Goal: Information Seeking & Learning: Learn about a topic

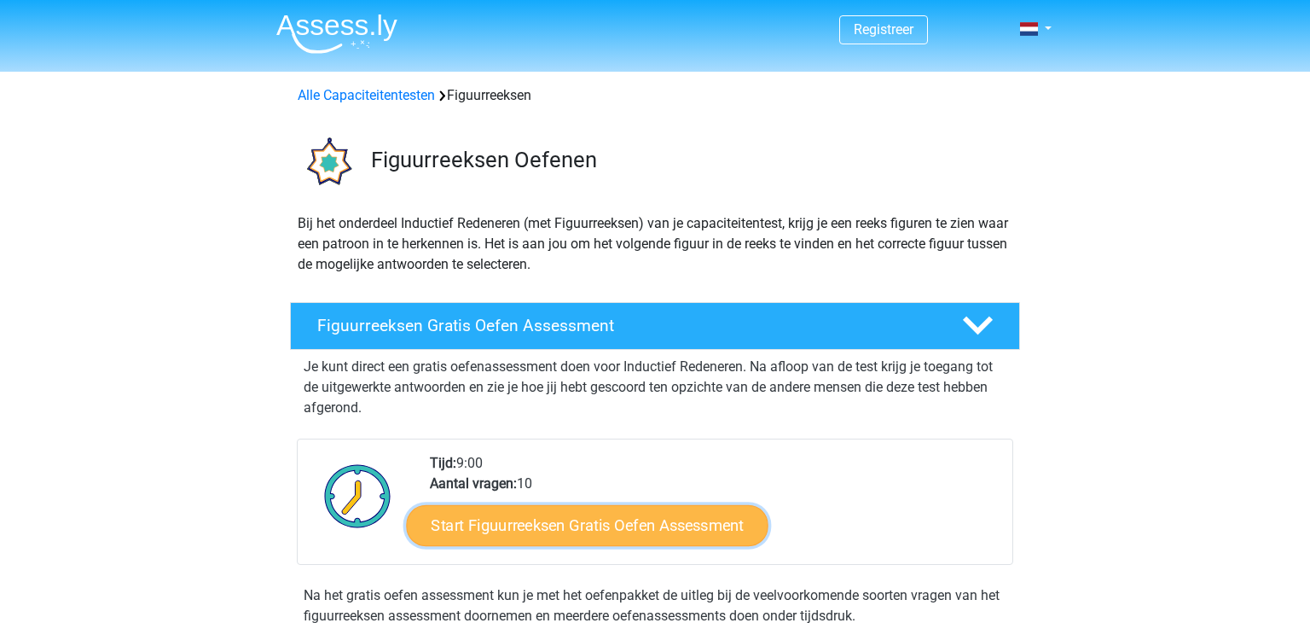
click at [517, 523] on link "Start Figuurreeksen Gratis Oefen Assessment" at bounding box center [588, 524] width 362 height 41
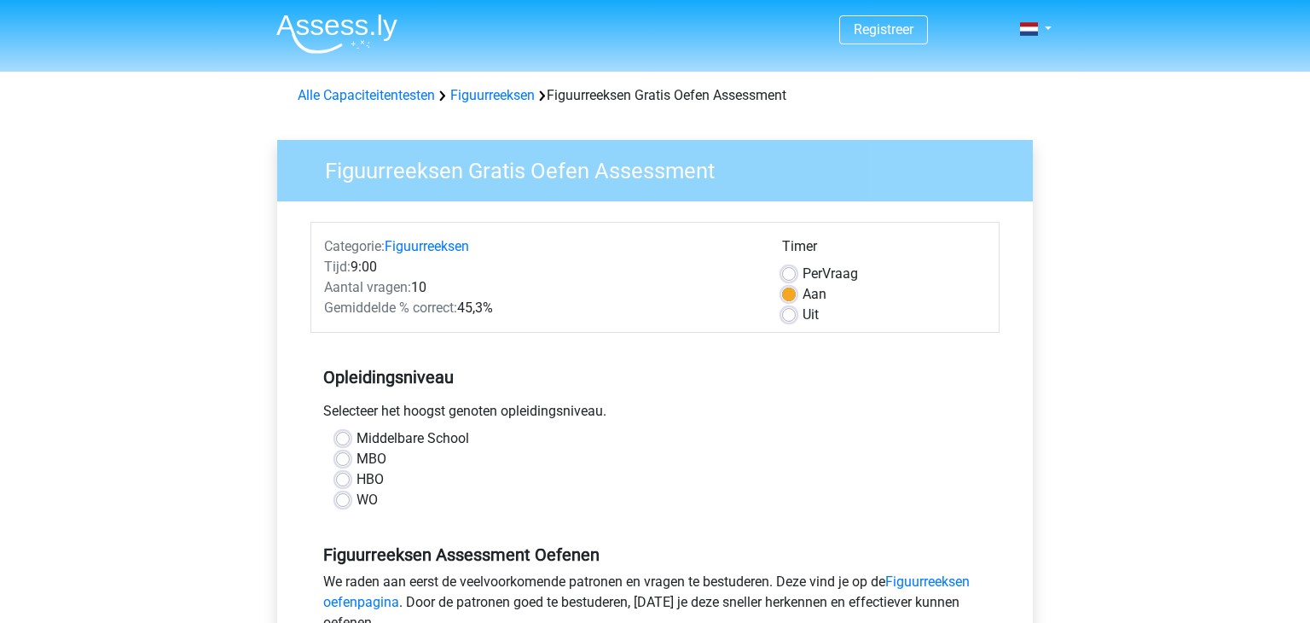
click at [351, 445] on div "Middelbare School" at bounding box center [655, 438] width 638 height 20
click at [357, 438] on label "Middelbare School" at bounding box center [413, 438] width 113 height 20
click at [341, 438] on input "Middelbare School" at bounding box center [343, 436] width 14 height 17
radio input "true"
click at [336, 449] on input "MBO" at bounding box center [343, 457] width 14 height 17
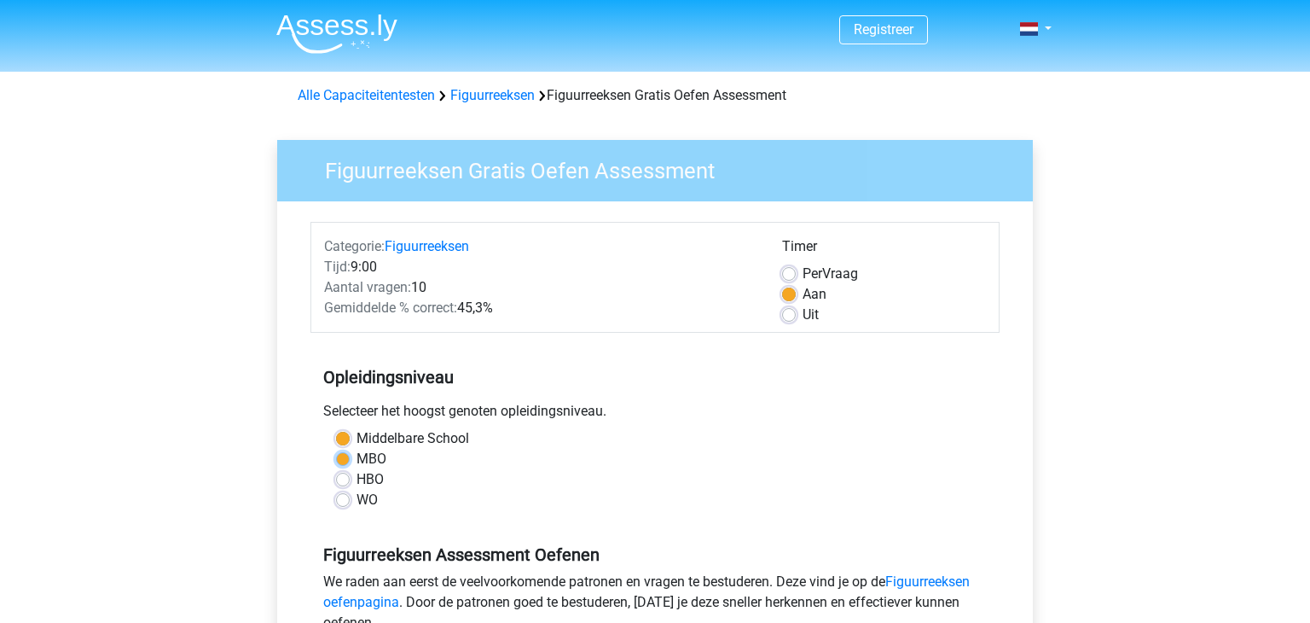
radio input "true"
click at [336, 469] on input "HBO" at bounding box center [343, 477] width 14 height 17
radio input "true"
click at [336, 449] on input "MBO" at bounding box center [343, 457] width 14 height 17
radio input "true"
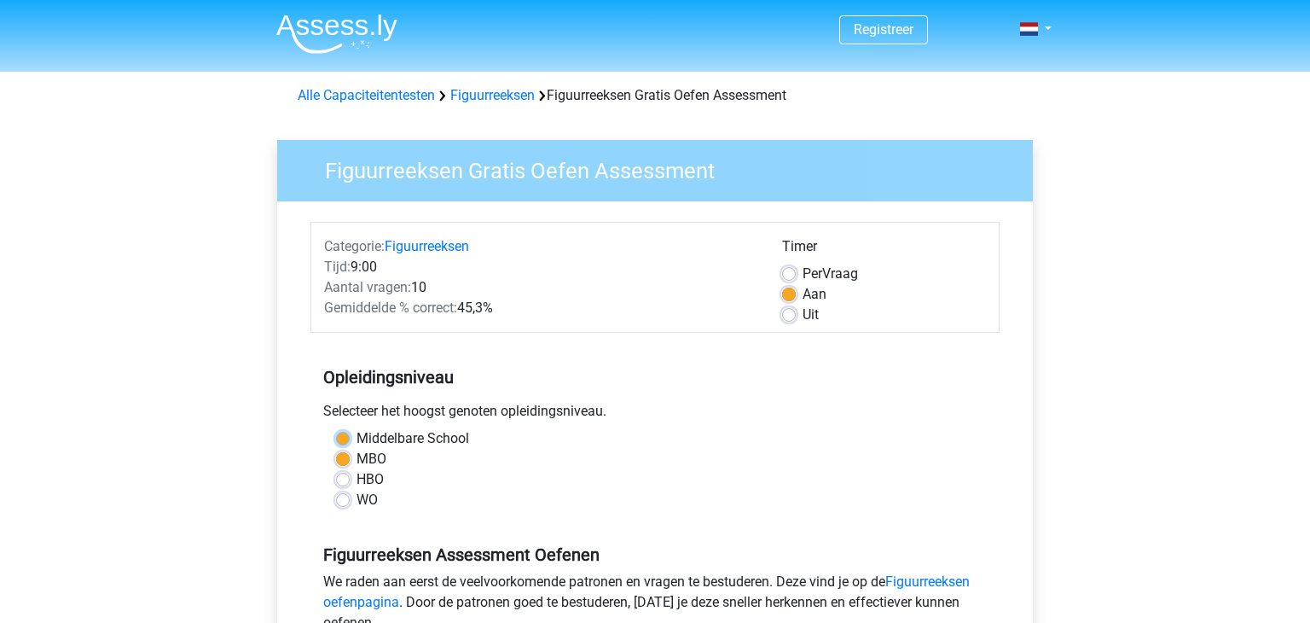
click at [336, 428] on input "Middelbare School" at bounding box center [343, 436] width 14 height 17
radio input "true"
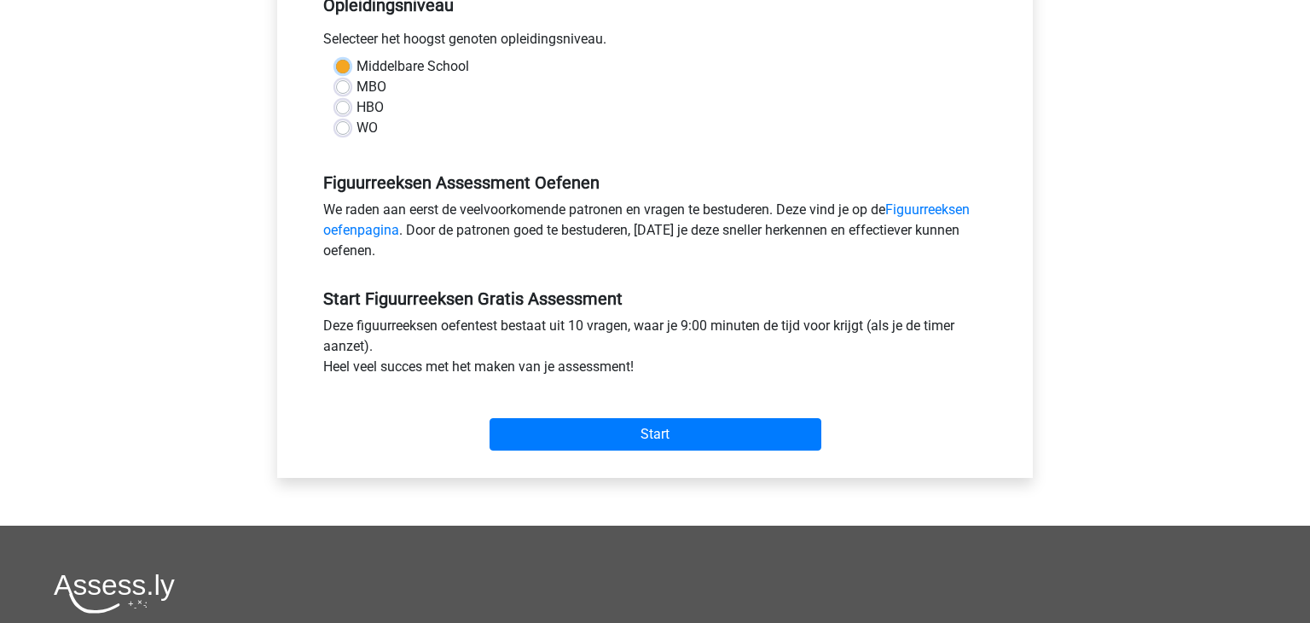
scroll to position [362, 0]
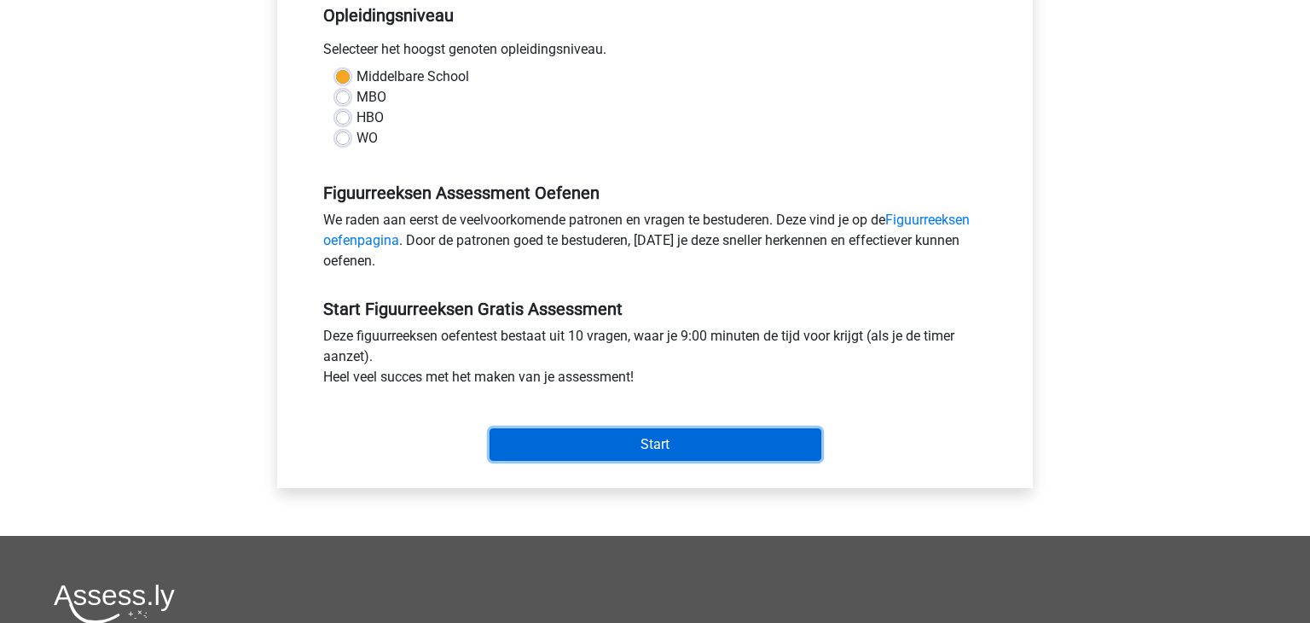
click at [642, 456] on input "Start" at bounding box center [656, 444] width 332 height 32
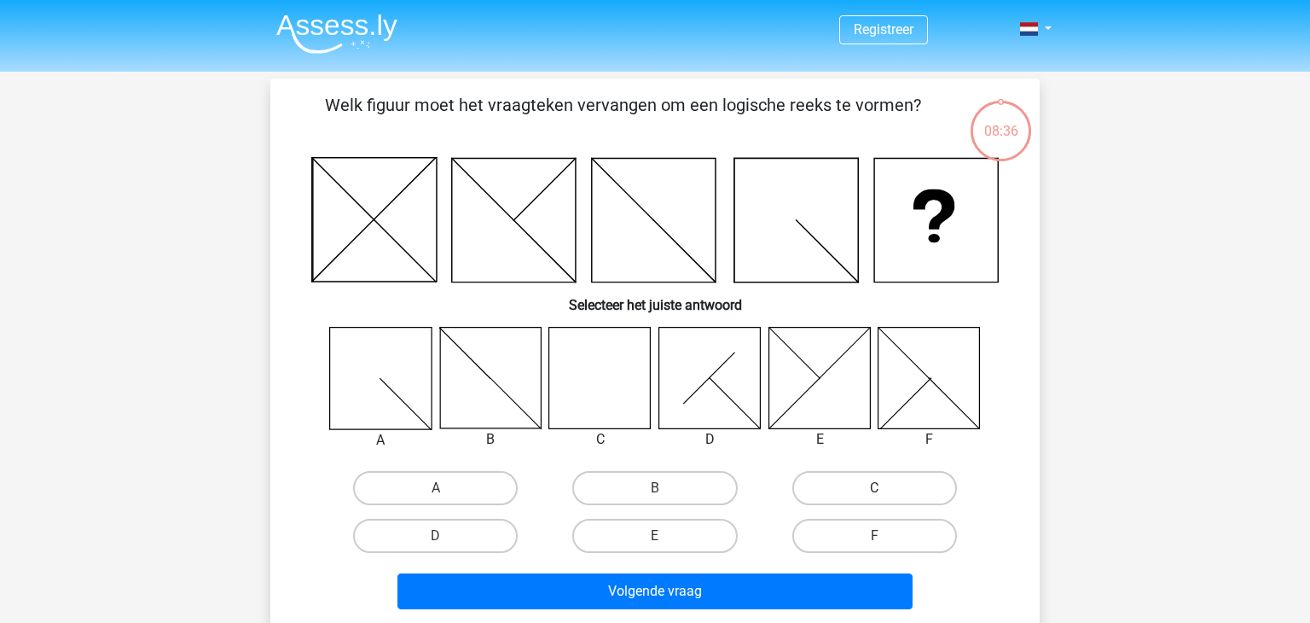
click at [857, 495] on label "C" at bounding box center [874, 488] width 165 height 34
click at [874, 495] on input "C" at bounding box center [879, 493] width 11 height 11
radio input "true"
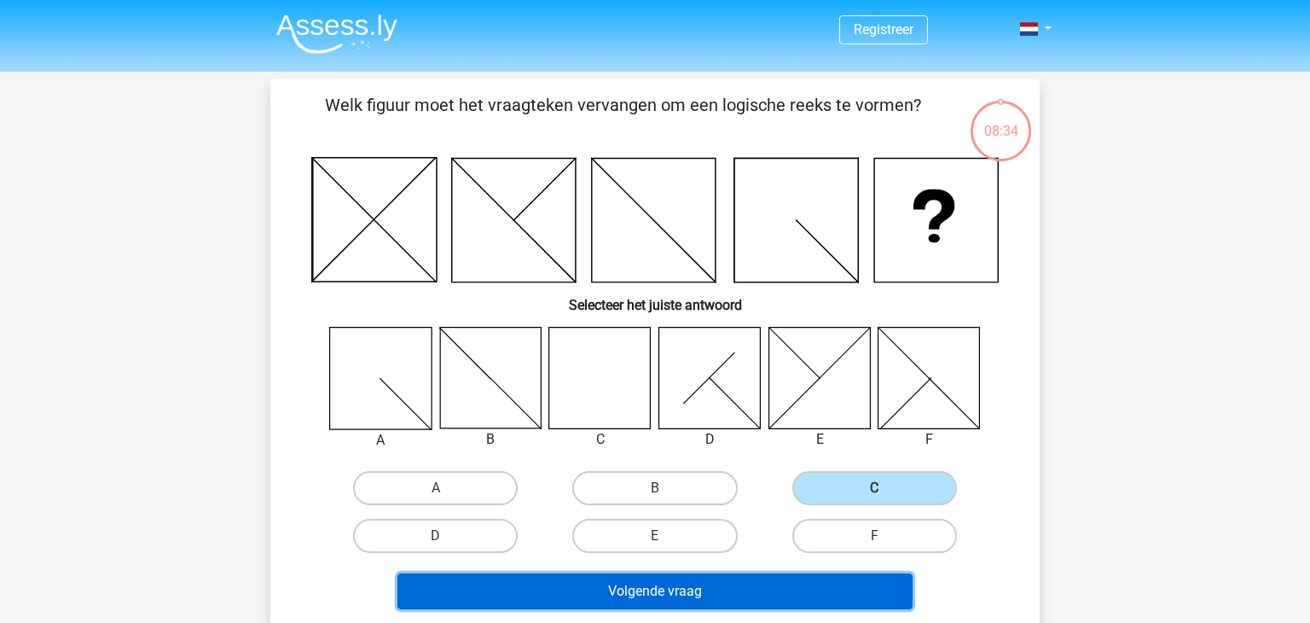
click at [712, 579] on button "Volgende vraag" at bounding box center [656, 591] width 516 height 36
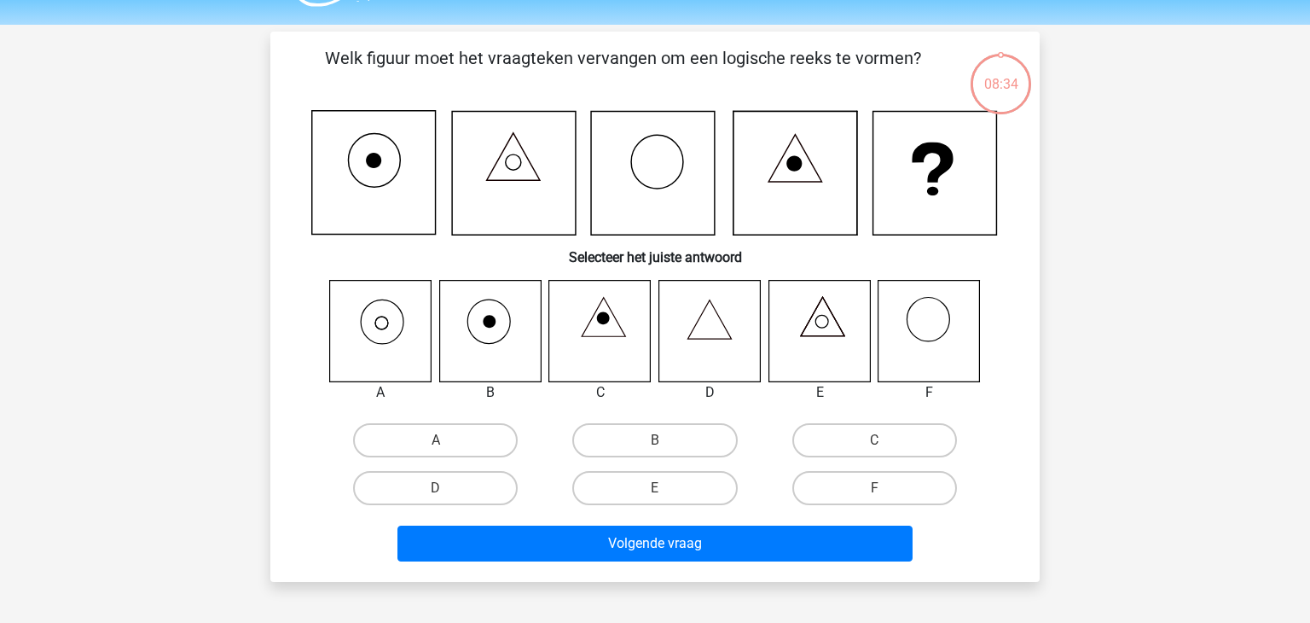
scroll to position [78, 0]
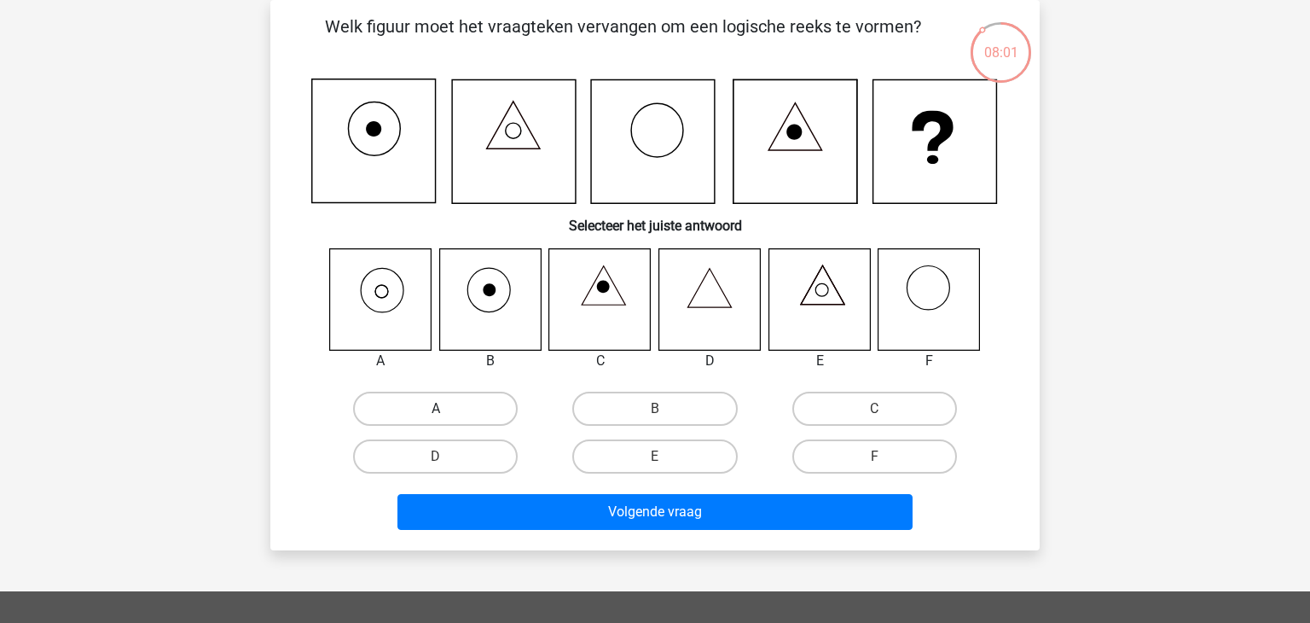
click at [452, 397] on label "A" at bounding box center [435, 409] width 165 height 34
click at [447, 409] on input "A" at bounding box center [441, 414] width 11 height 11
radio input "true"
click at [478, 401] on label "A" at bounding box center [435, 409] width 165 height 34
click at [447, 409] on input "A" at bounding box center [441, 414] width 11 height 11
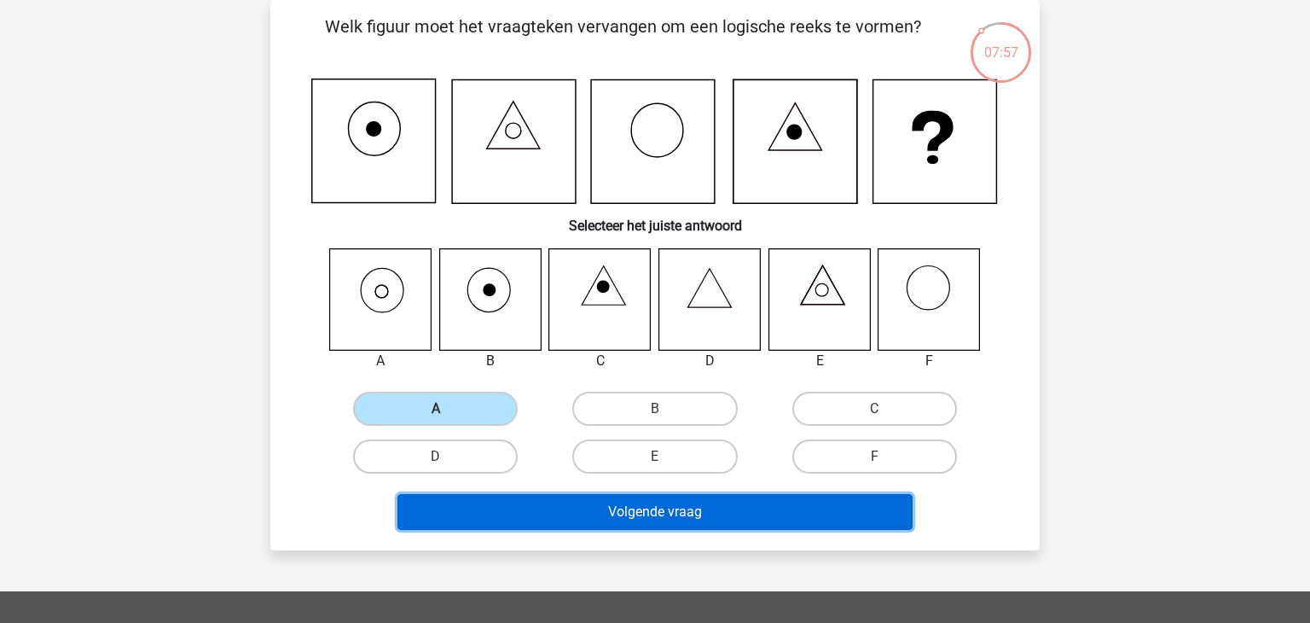
click at [508, 511] on button "Volgende vraag" at bounding box center [656, 512] width 516 height 36
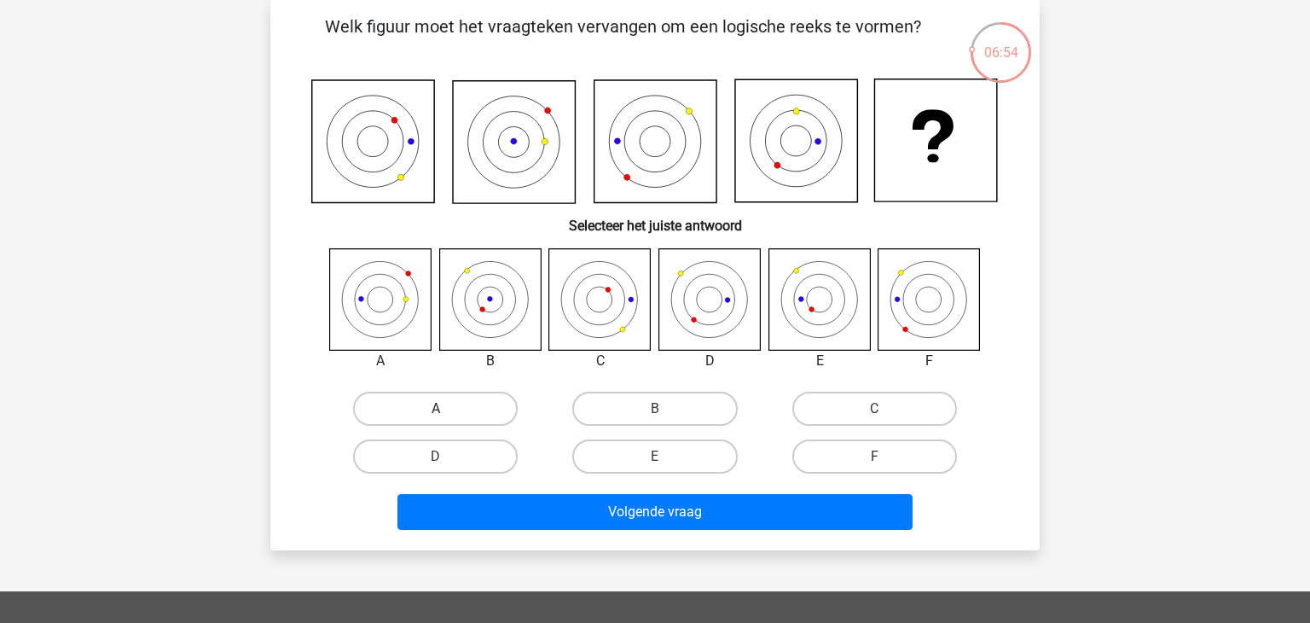
click at [419, 404] on label "A" at bounding box center [435, 409] width 165 height 34
click at [436, 409] on input "A" at bounding box center [441, 414] width 11 height 11
radio input "true"
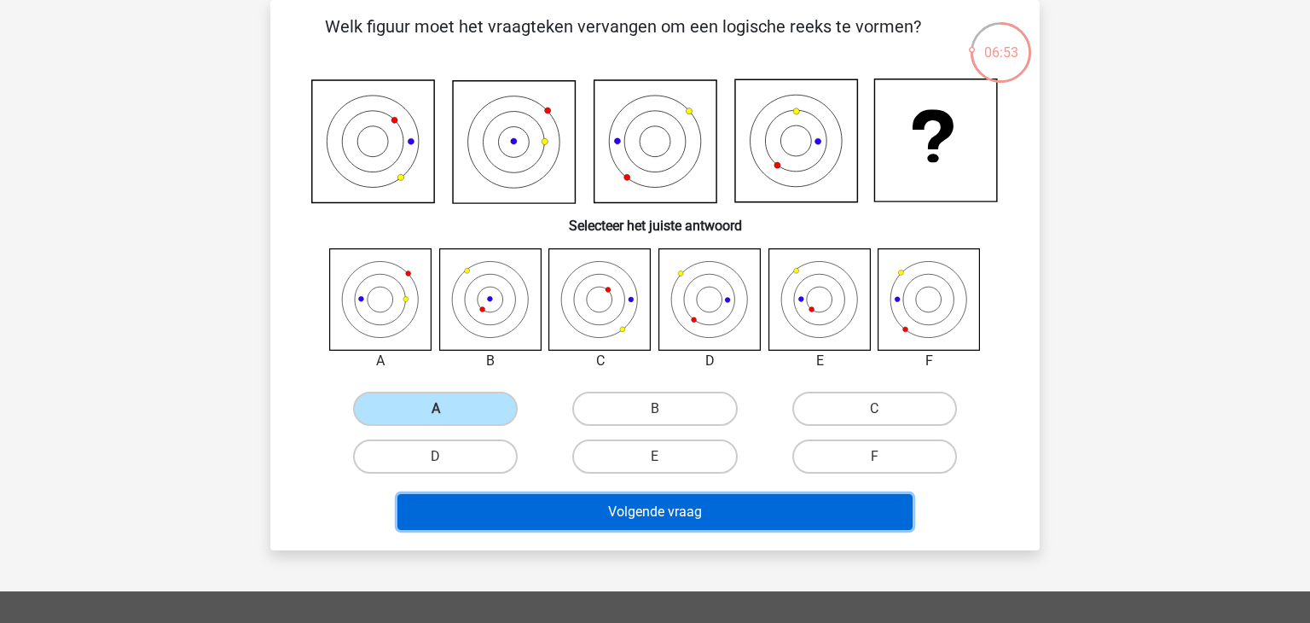
click at [471, 504] on button "Volgende vraag" at bounding box center [656, 512] width 516 height 36
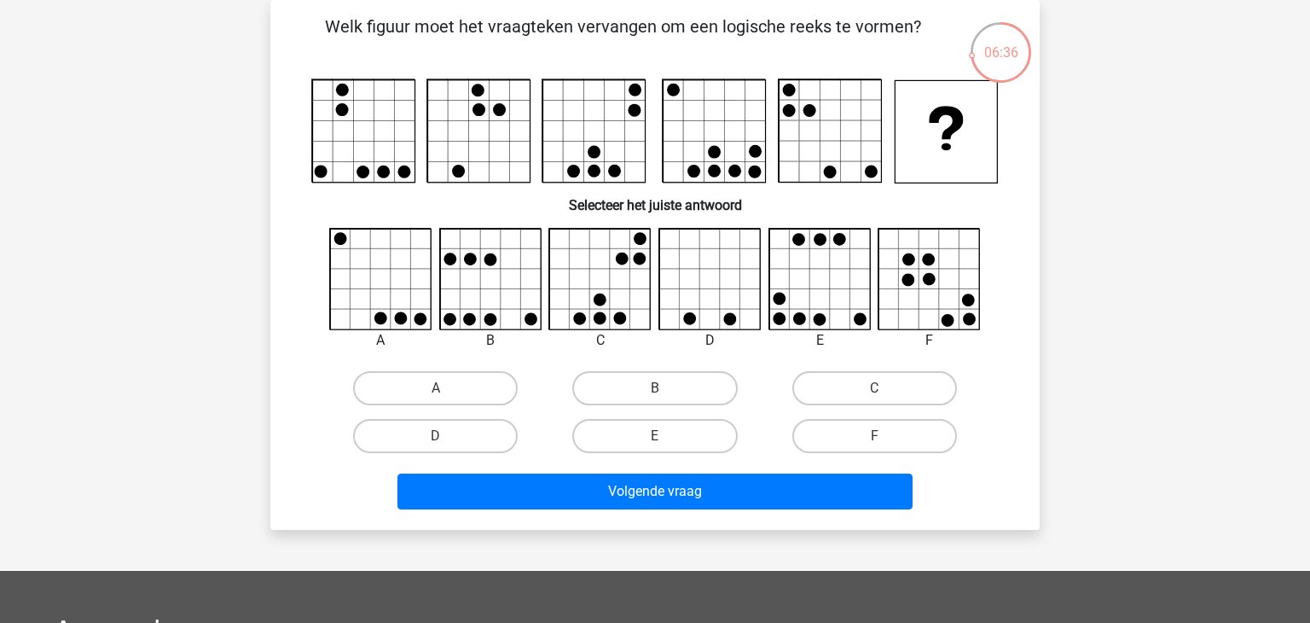
click at [883, 391] on input "C" at bounding box center [879, 393] width 11 height 11
radio input "true"
click at [672, 427] on label "E" at bounding box center [654, 436] width 165 height 34
click at [666, 436] on input "E" at bounding box center [660, 441] width 11 height 11
radio input "true"
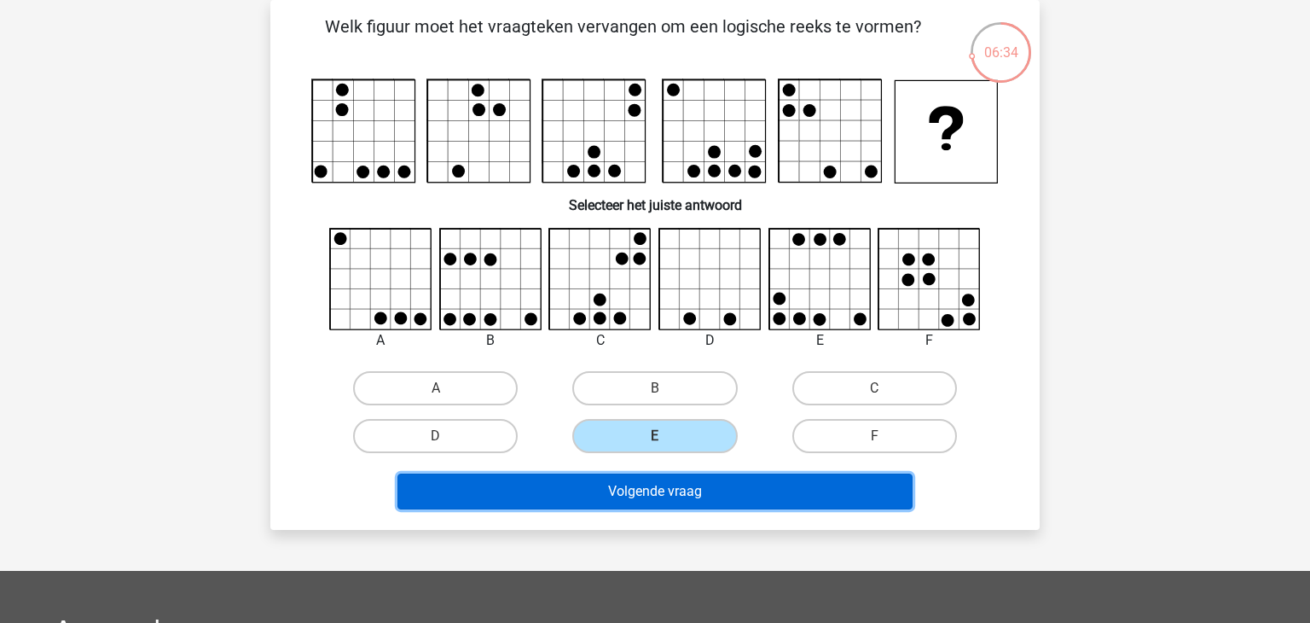
click at [691, 494] on button "Volgende vraag" at bounding box center [656, 491] width 516 height 36
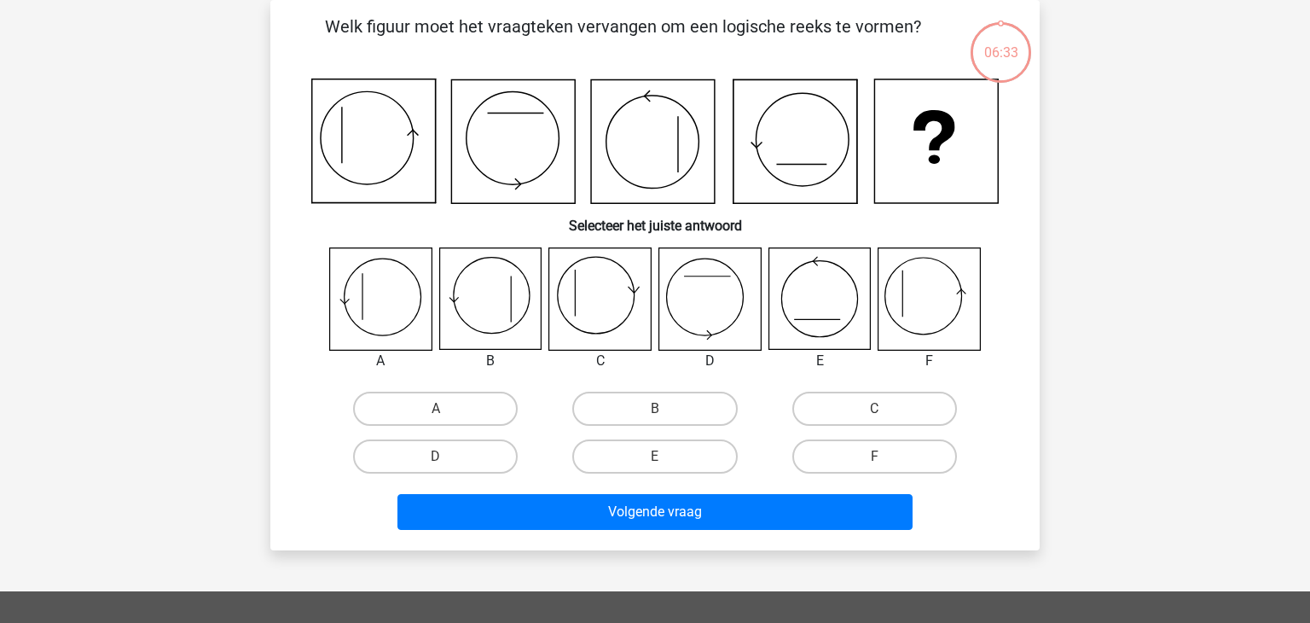
click at [646, 431] on div "B" at bounding box center [654, 409] width 219 height 48
click at [648, 449] on label "E" at bounding box center [654, 456] width 165 height 34
click at [655, 456] on input "E" at bounding box center [660, 461] width 11 height 11
radio input "true"
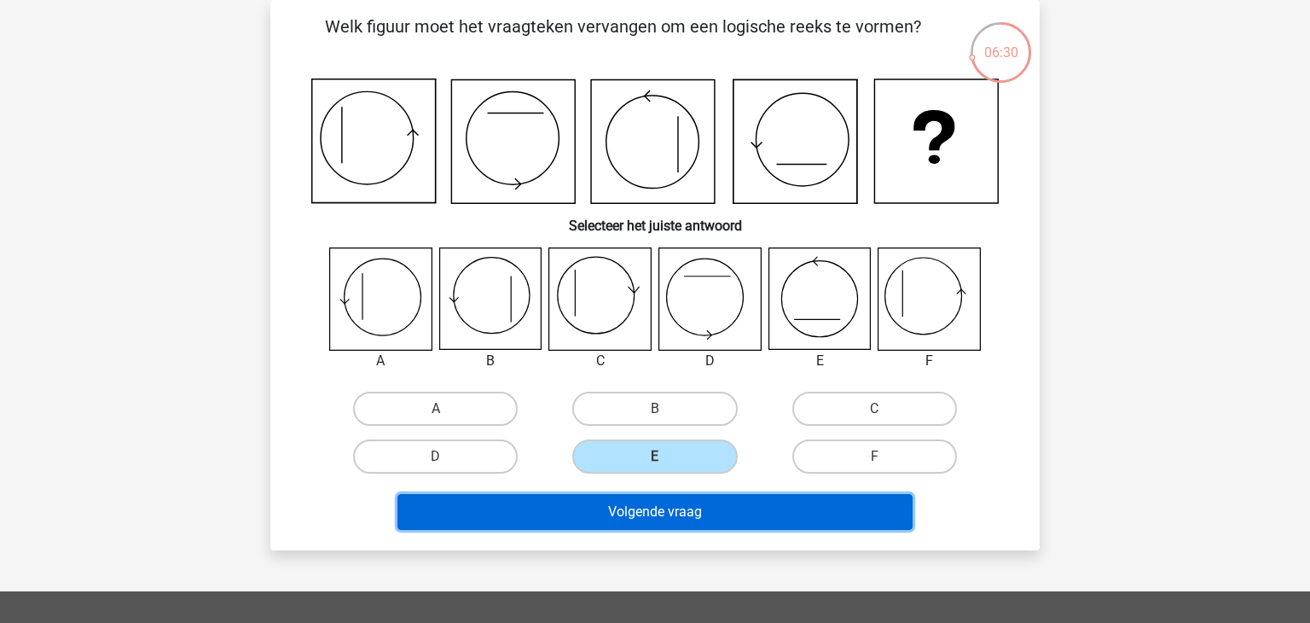
click at [684, 507] on button "Volgende vraag" at bounding box center [656, 512] width 516 height 36
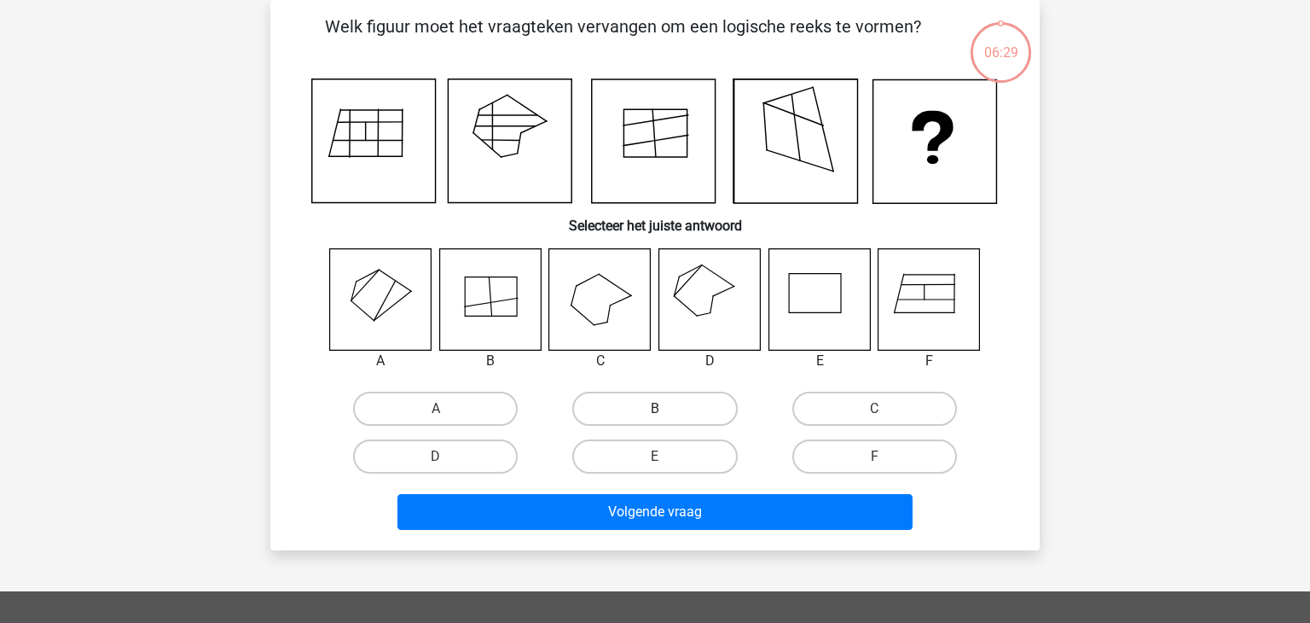
click at [589, 408] on label "B" at bounding box center [654, 409] width 165 height 34
click at [655, 409] on input "B" at bounding box center [660, 414] width 11 height 11
radio input "true"
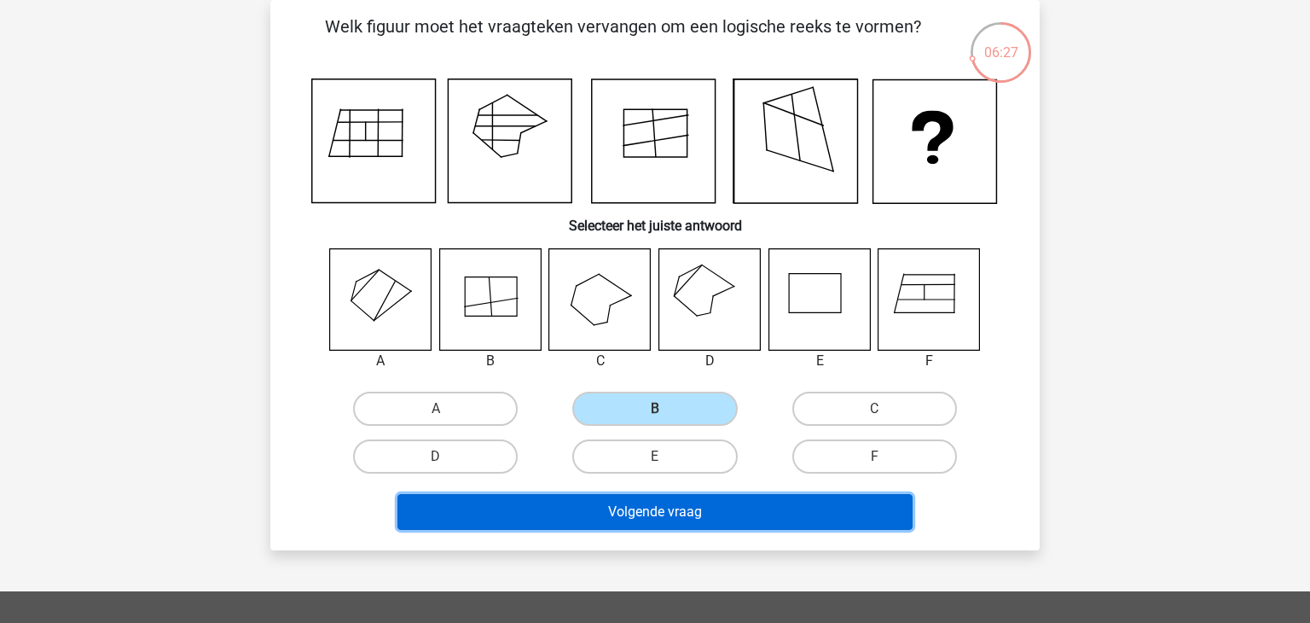
click at [620, 510] on button "Volgende vraag" at bounding box center [656, 512] width 516 height 36
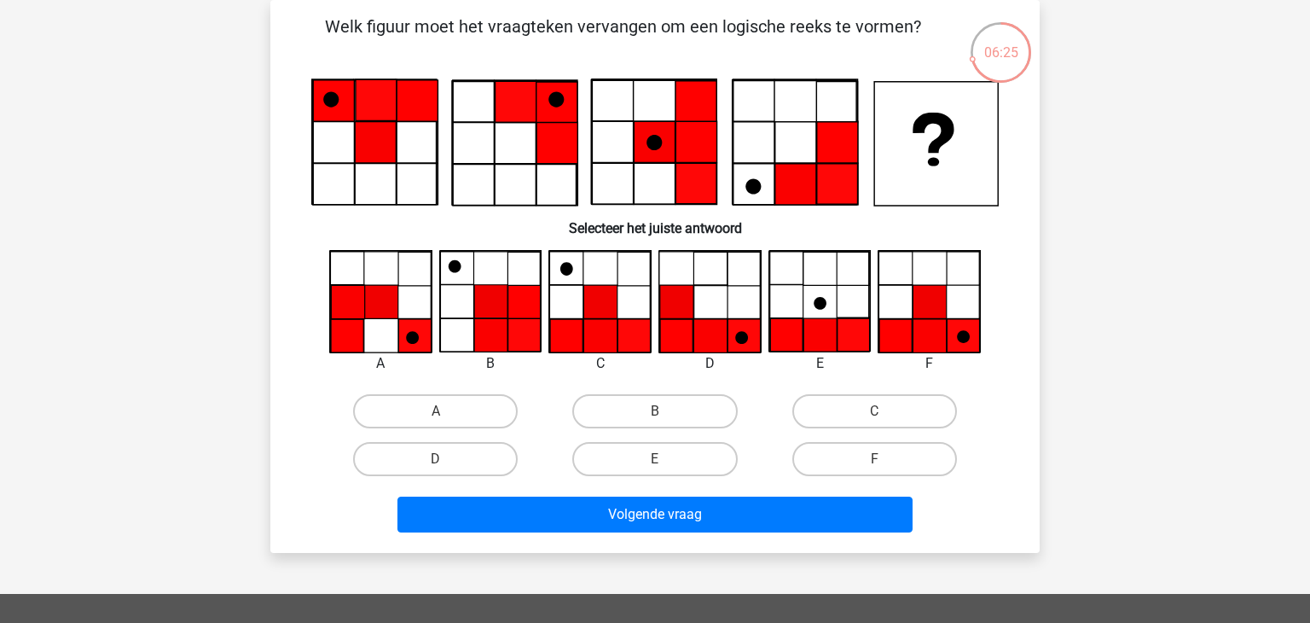
click at [429, 437] on div "D" at bounding box center [435, 459] width 219 height 48
click at [436, 456] on label "D" at bounding box center [435, 459] width 165 height 34
click at [436, 459] on input "D" at bounding box center [441, 464] width 11 height 11
radio input "true"
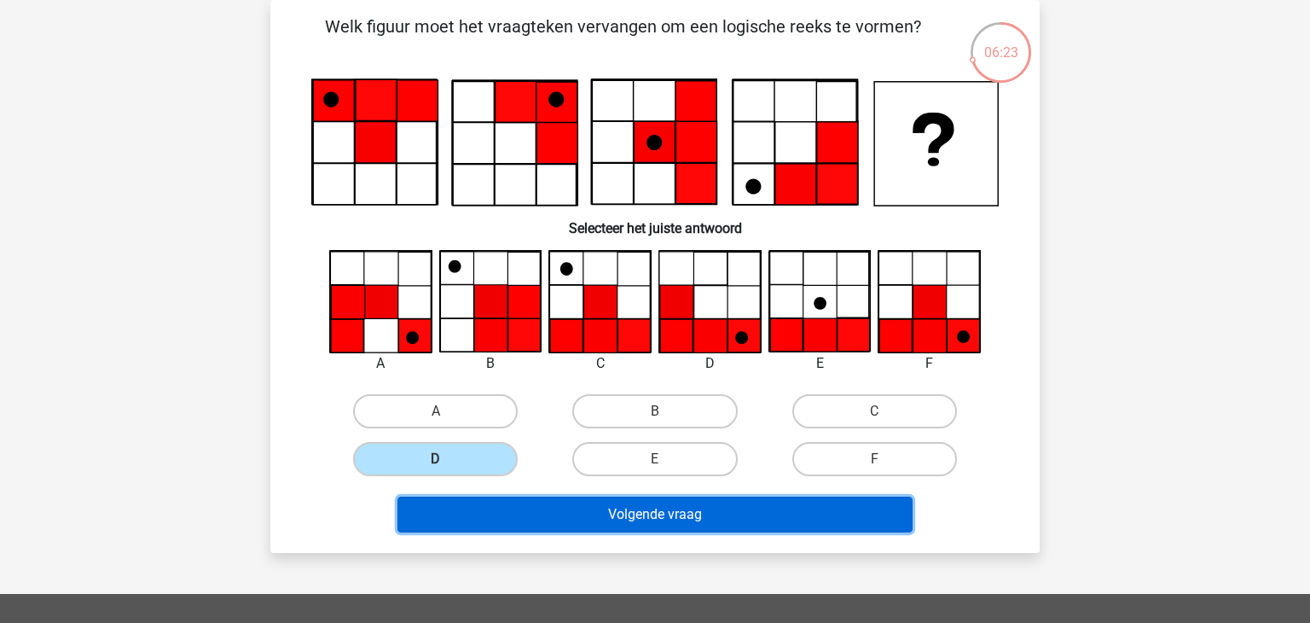
click at [521, 516] on button "Volgende vraag" at bounding box center [656, 514] width 516 height 36
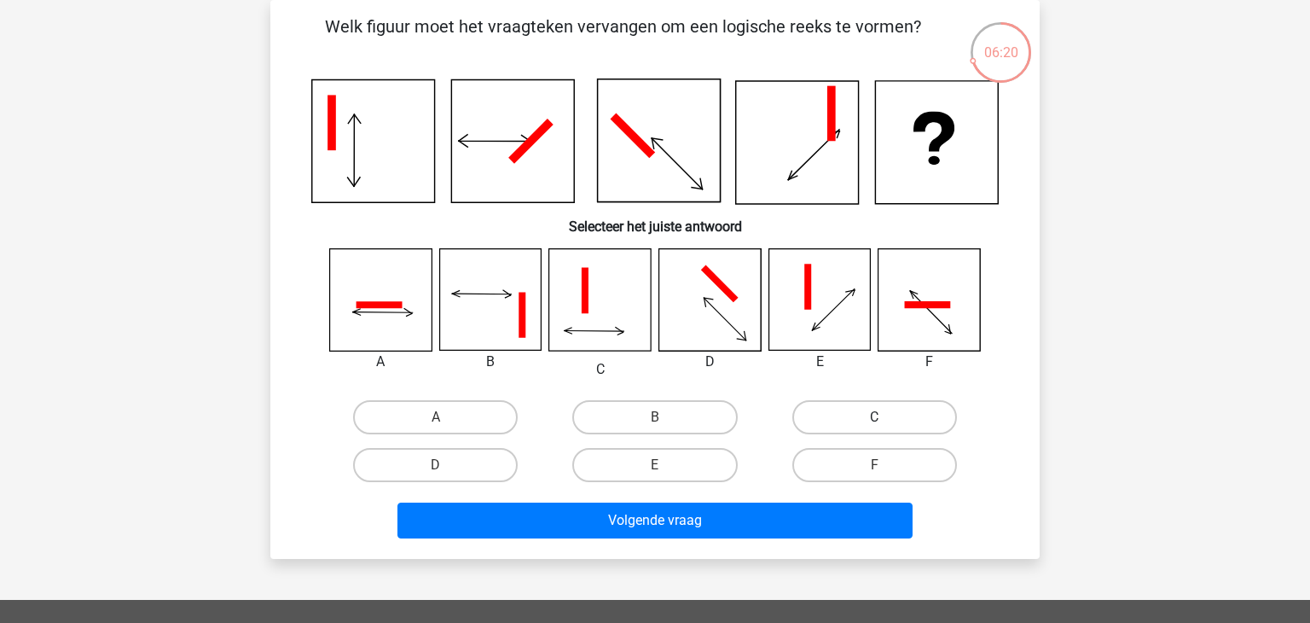
click at [830, 427] on label "C" at bounding box center [874, 417] width 165 height 34
click at [874, 427] on input "C" at bounding box center [879, 422] width 11 height 11
radio input "true"
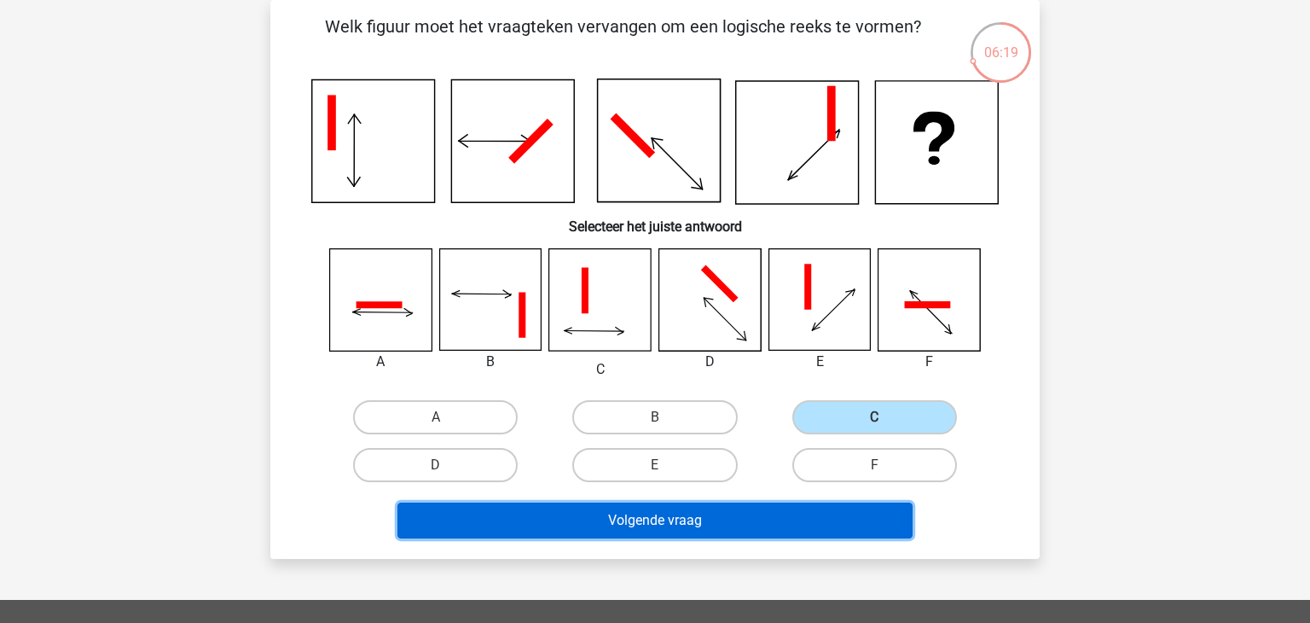
click at [769, 509] on button "Volgende vraag" at bounding box center [656, 520] width 516 height 36
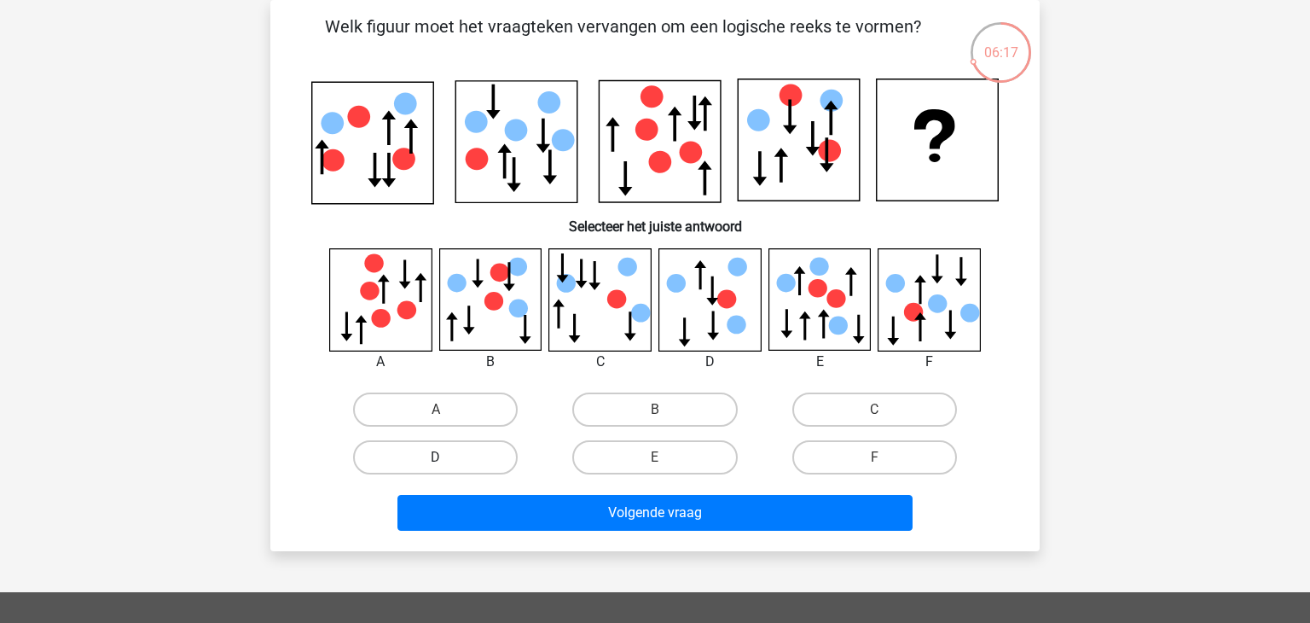
click at [465, 450] on label "D" at bounding box center [435, 457] width 165 height 34
click at [447, 457] on input "D" at bounding box center [441, 462] width 11 height 11
radio input "true"
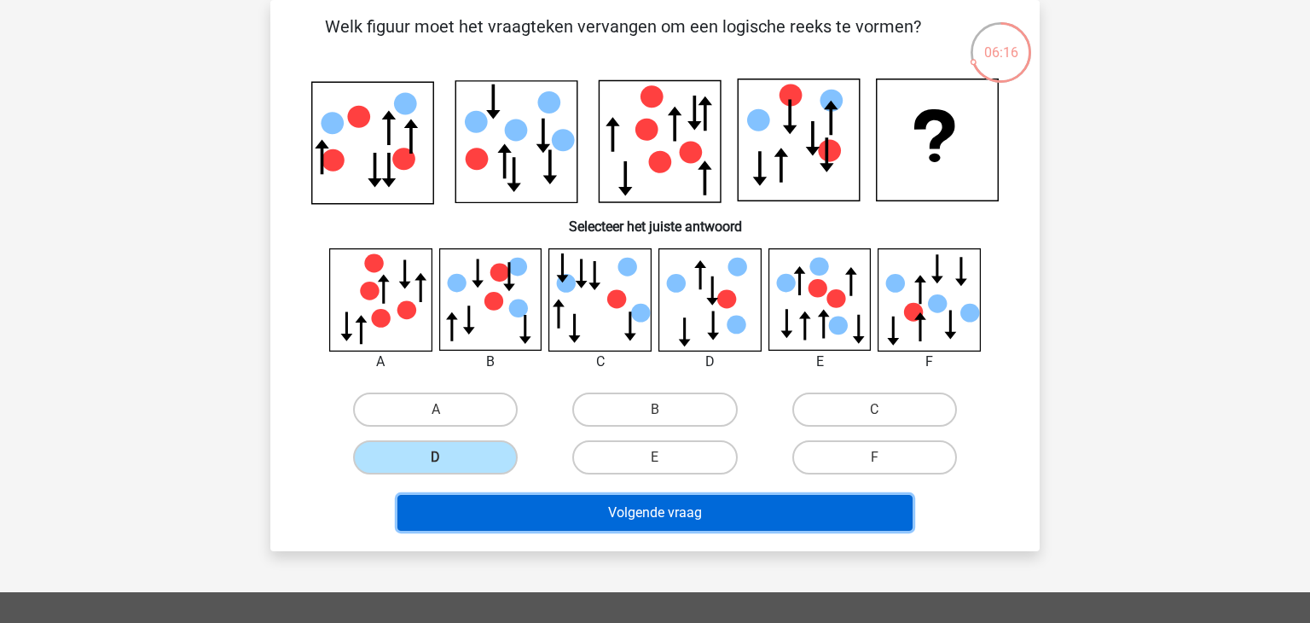
click at [586, 512] on button "Volgende vraag" at bounding box center [656, 513] width 516 height 36
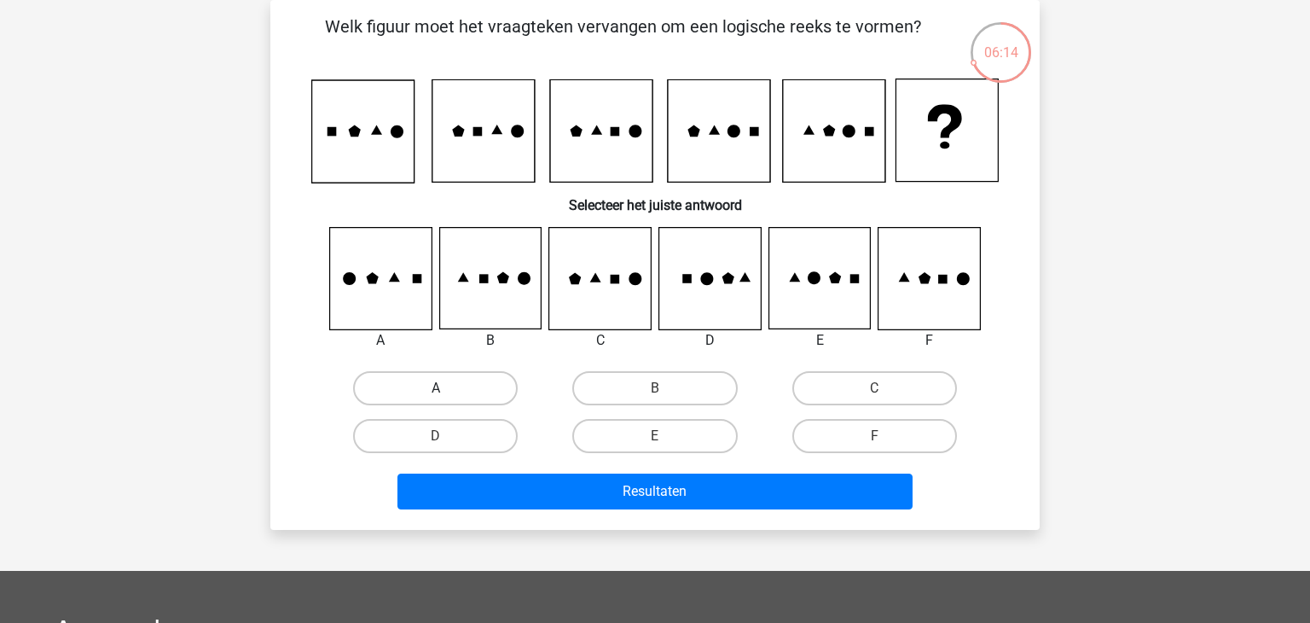
click at [458, 377] on label "A" at bounding box center [435, 388] width 165 height 34
click at [447, 388] on input "A" at bounding box center [441, 393] width 11 height 11
radio input "true"
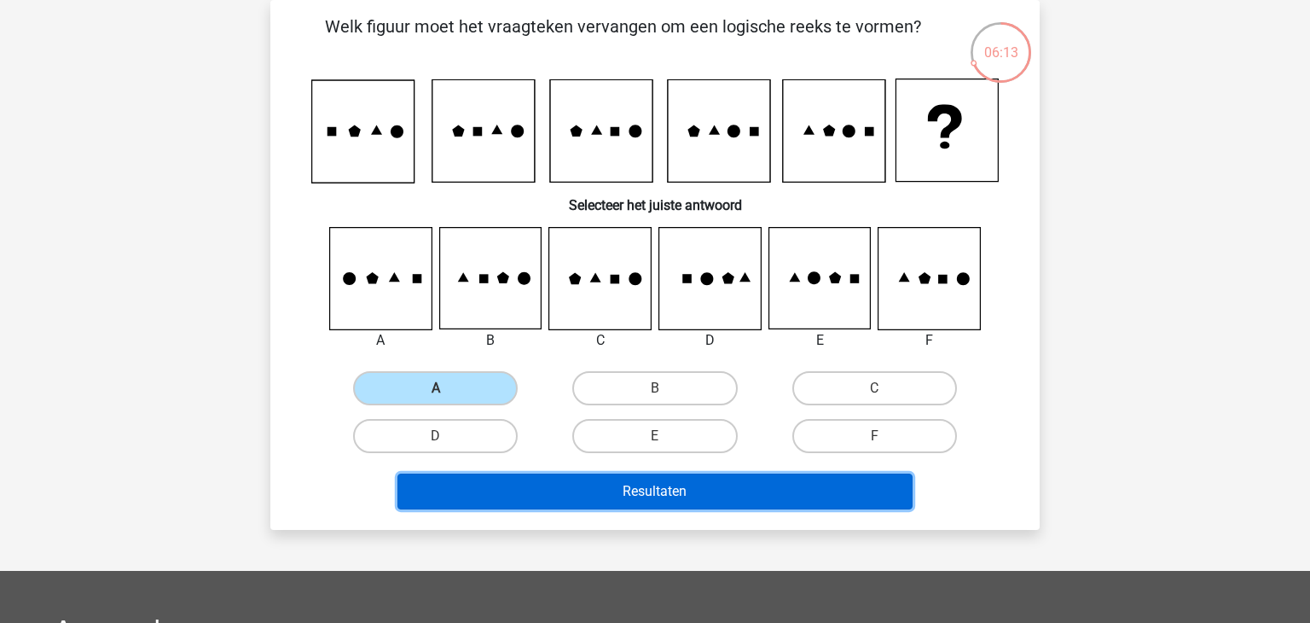
click at [538, 490] on button "Resultaten" at bounding box center [656, 491] width 516 height 36
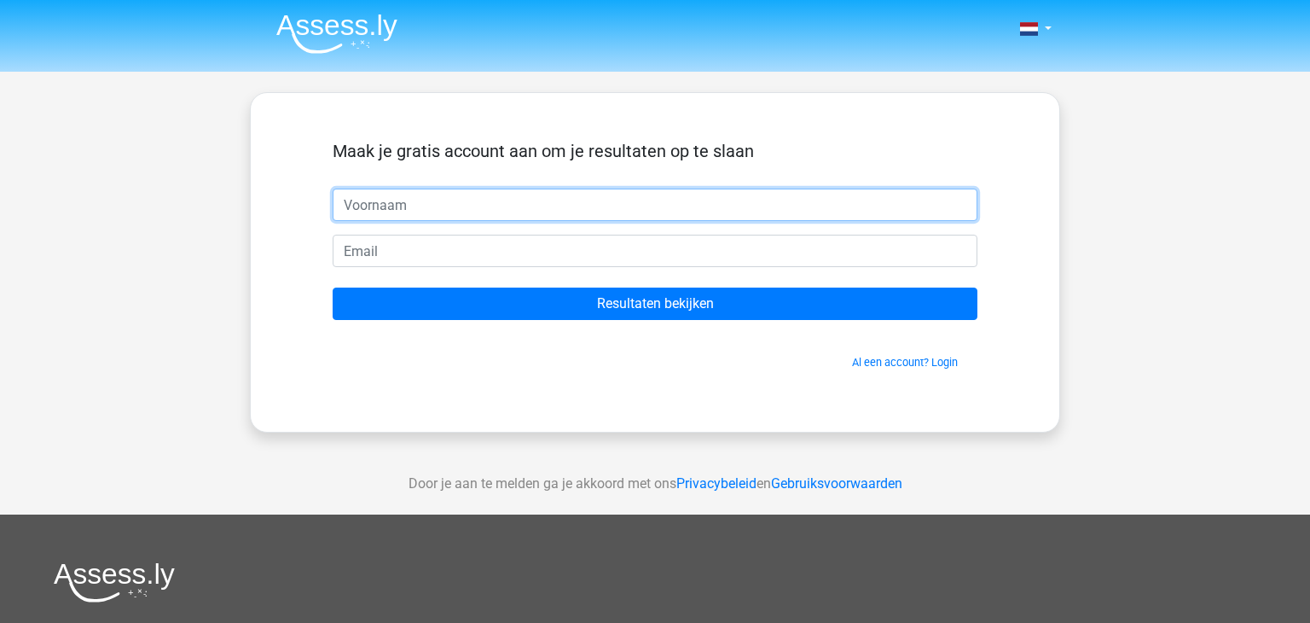
click at [445, 207] on input "text" at bounding box center [655, 205] width 645 height 32
type input "sarya"
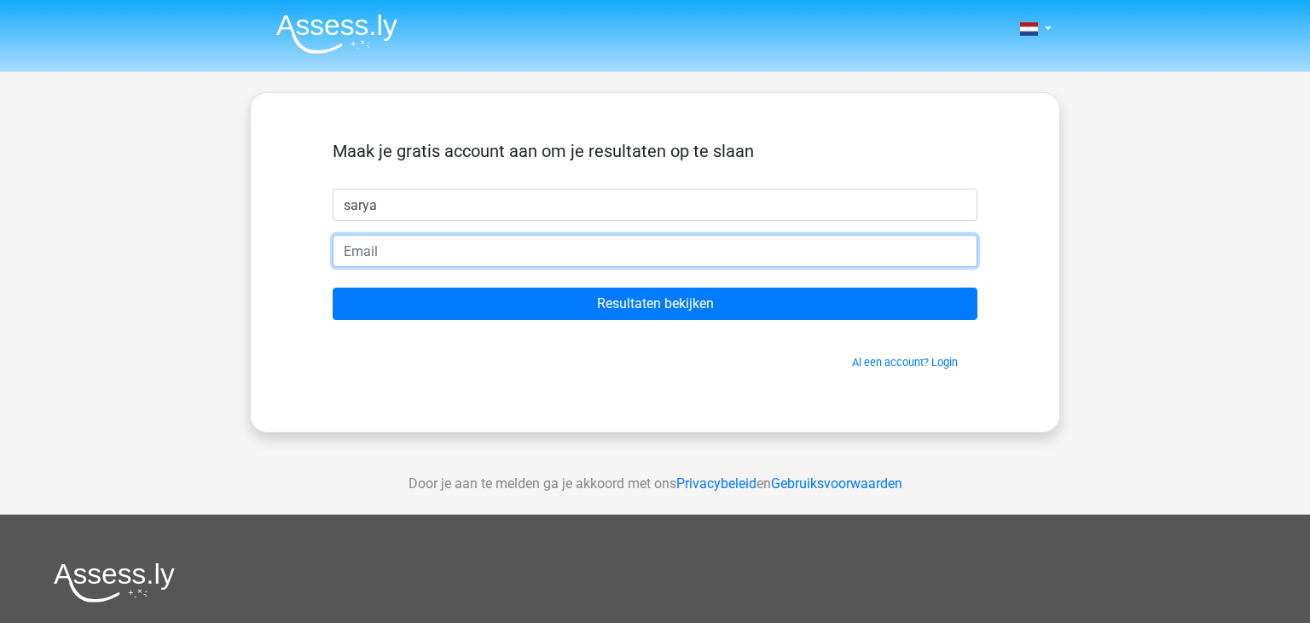
click at [355, 241] on input "email" at bounding box center [655, 251] width 645 height 32
type input "tassarya270@gmail.com"
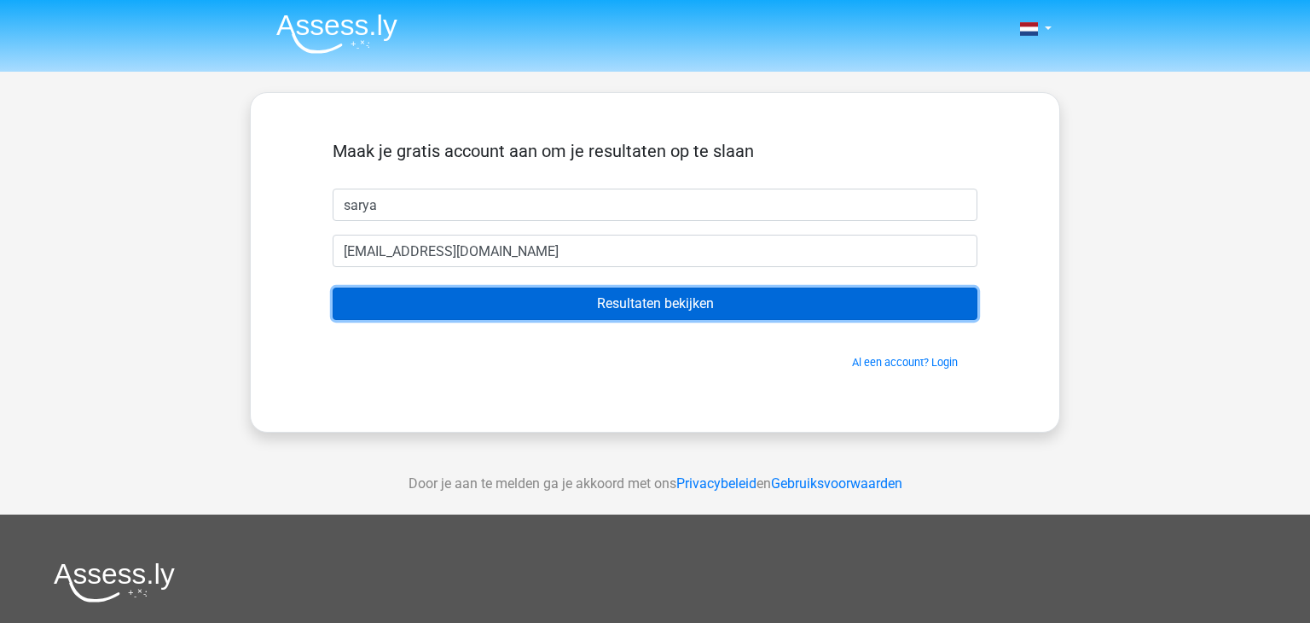
click at [549, 316] on input "Resultaten bekijken" at bounding box center [655, 303] width 645 height 32
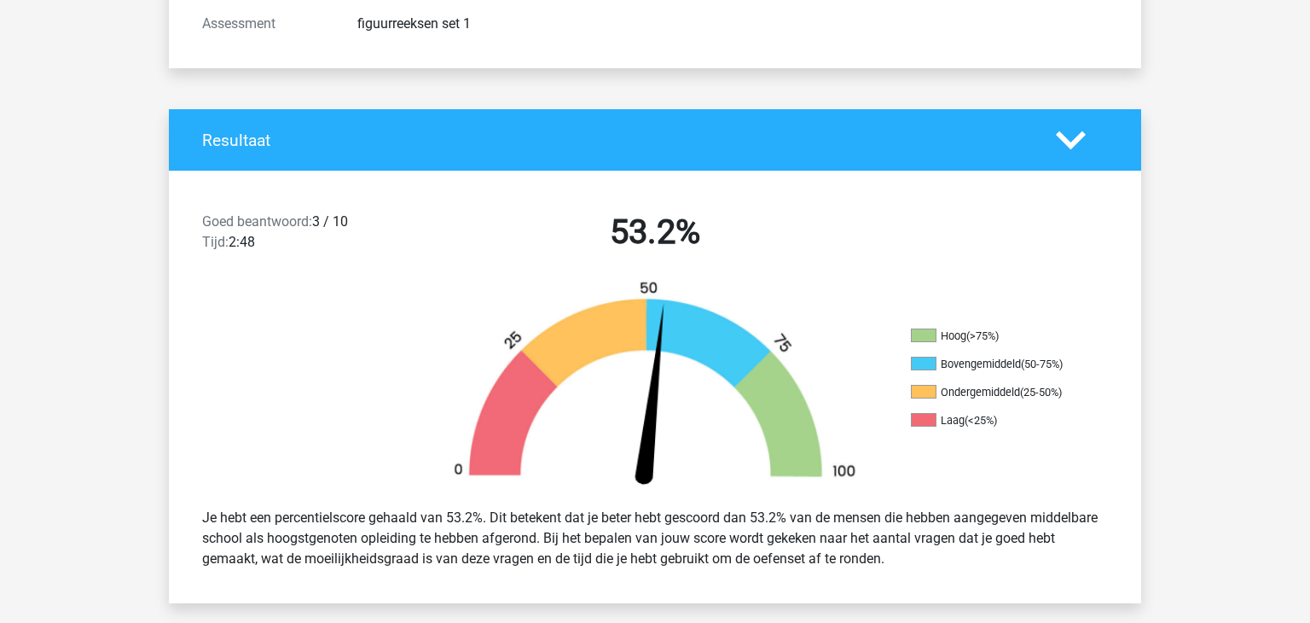
scroll to position [239, 0]
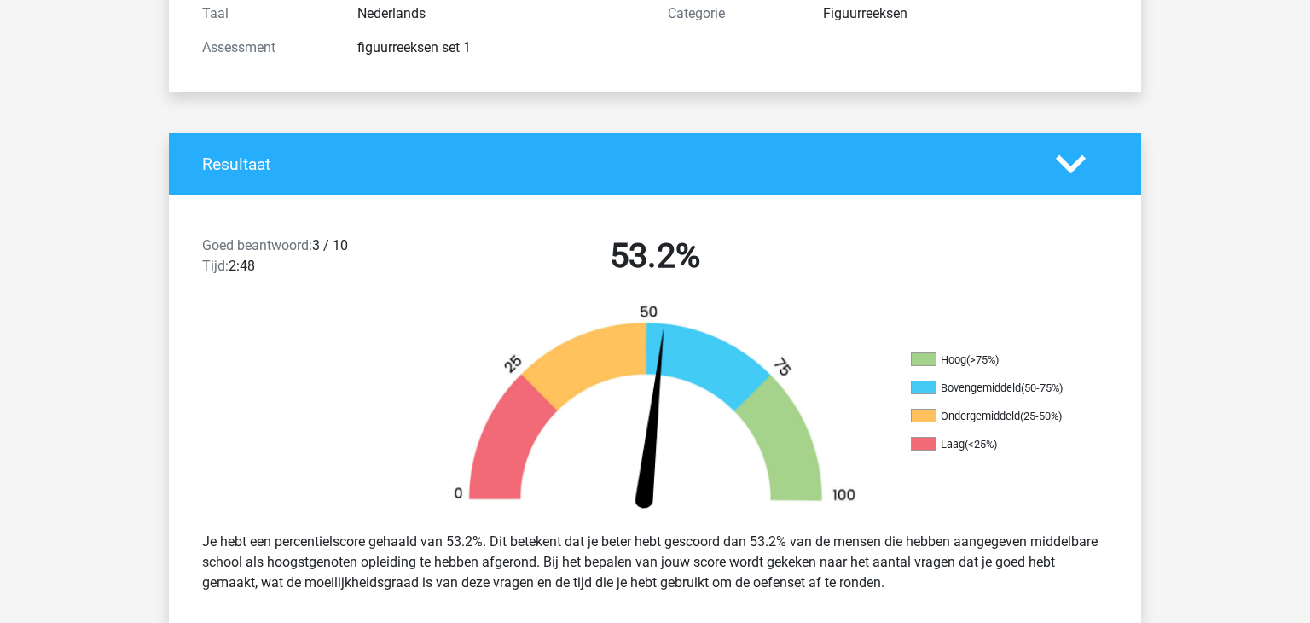
click at [1078, 161] on polygon at bounding box center [1071, 163] width 30 height 19
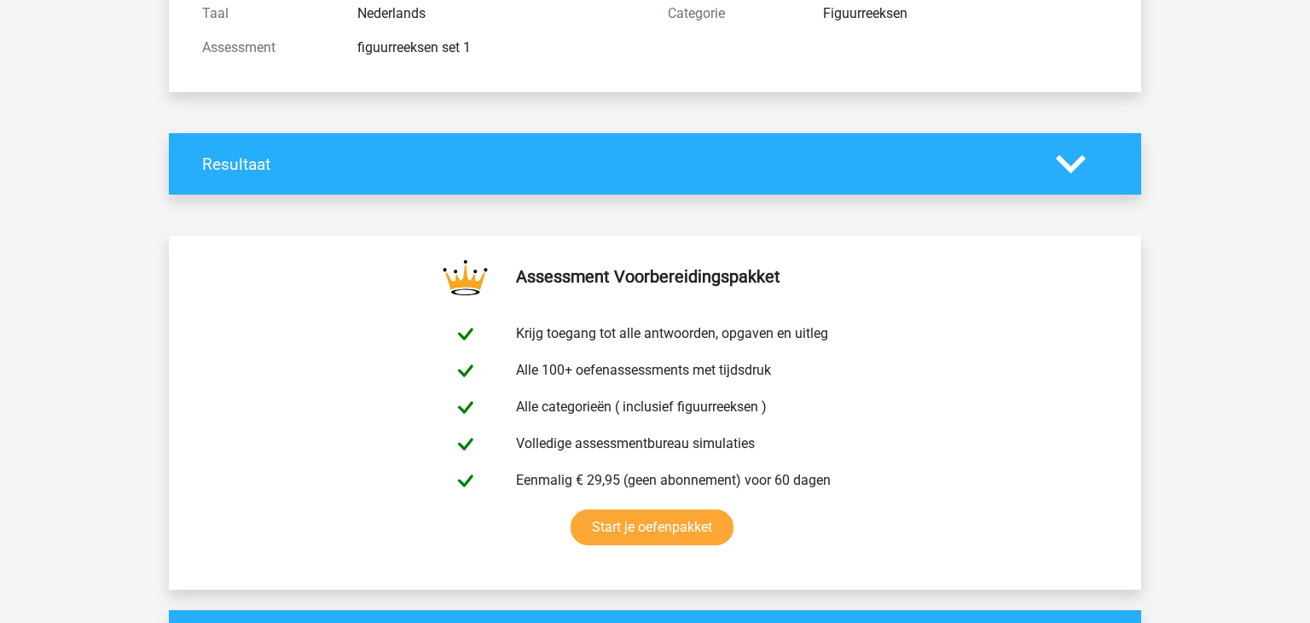
click at [1068, 165] on polygon at bounding box center [1071, 163] width 30 height 19
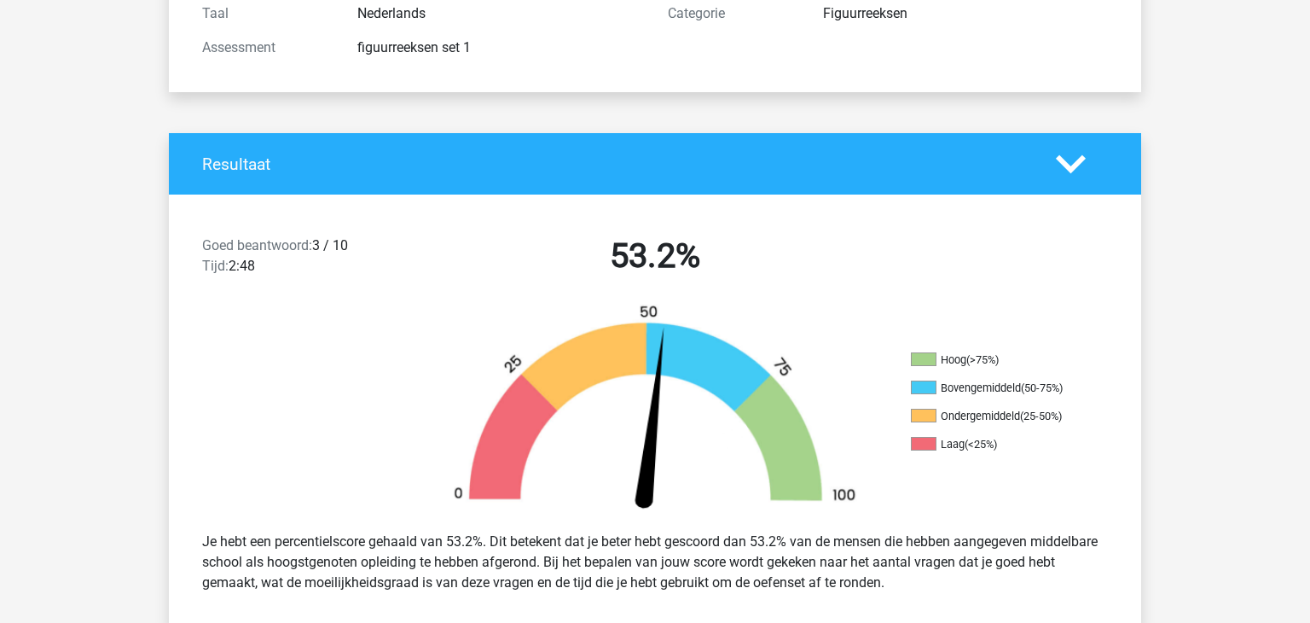
click at [307, 247] on span "Goed beantwoord:" at bounding box center [257, 245] width 110 height 16
drag, startPoint x: 326, startPoint y: 245, endPoint x: 357, endPoint y: 248, distance: 31.7
click at [357, 248] on div "Goed beantwoord: 3 / 10 Tijd: 2:48" at bounding box center [305, 259] width 233 height 48
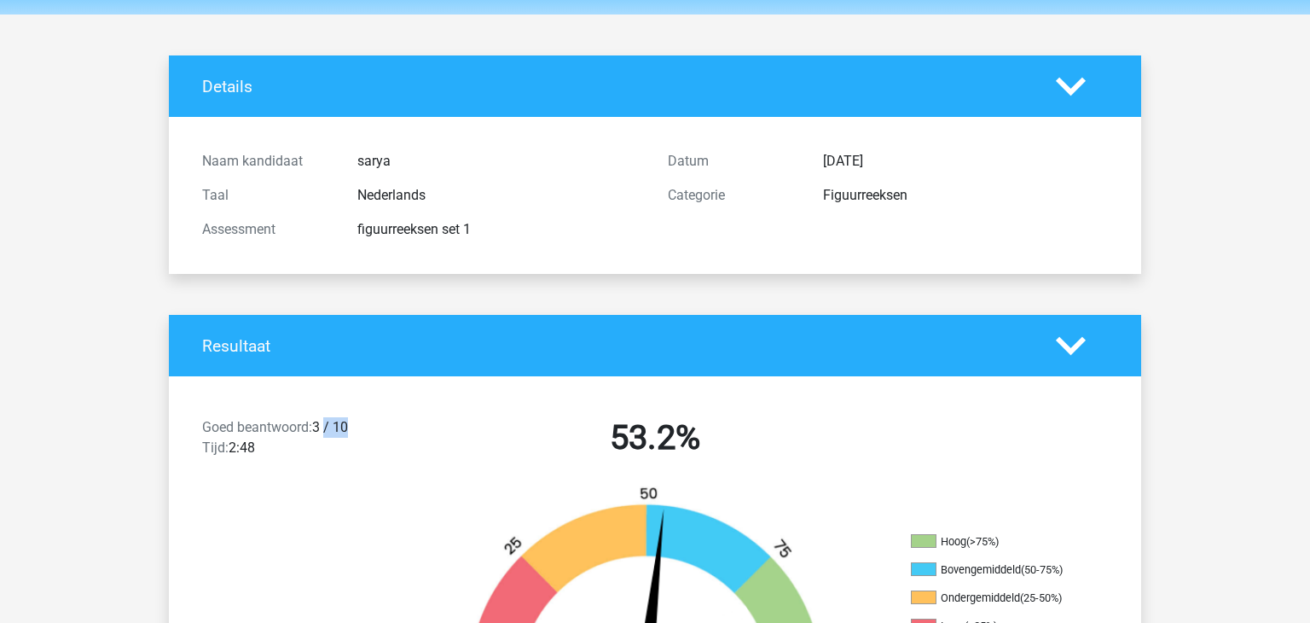
scroll to position [0, 0]
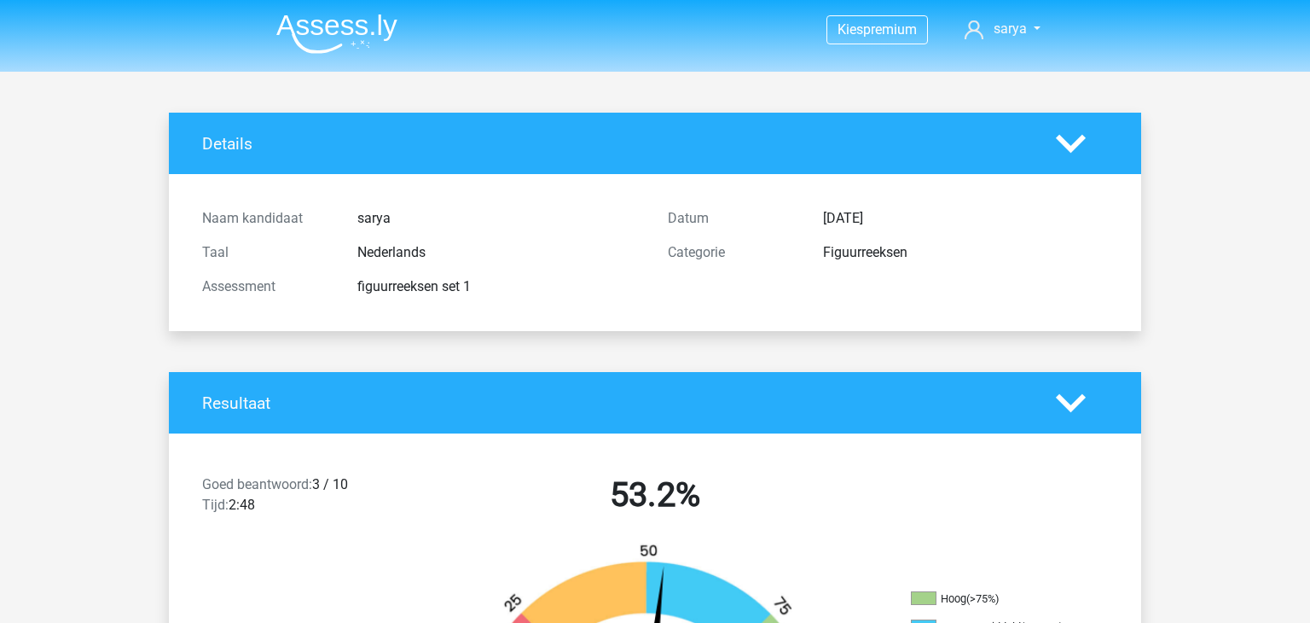
click at [1088, 159] on div "Details" at bounding box center [655, 143] width 972 height 61
click at [1041, 123] on div "Details" at bounding box center [655, 143] width 972 height 61
click at [1059, 138] on polygon at bounding box center [1071, 143] width 30 height 19
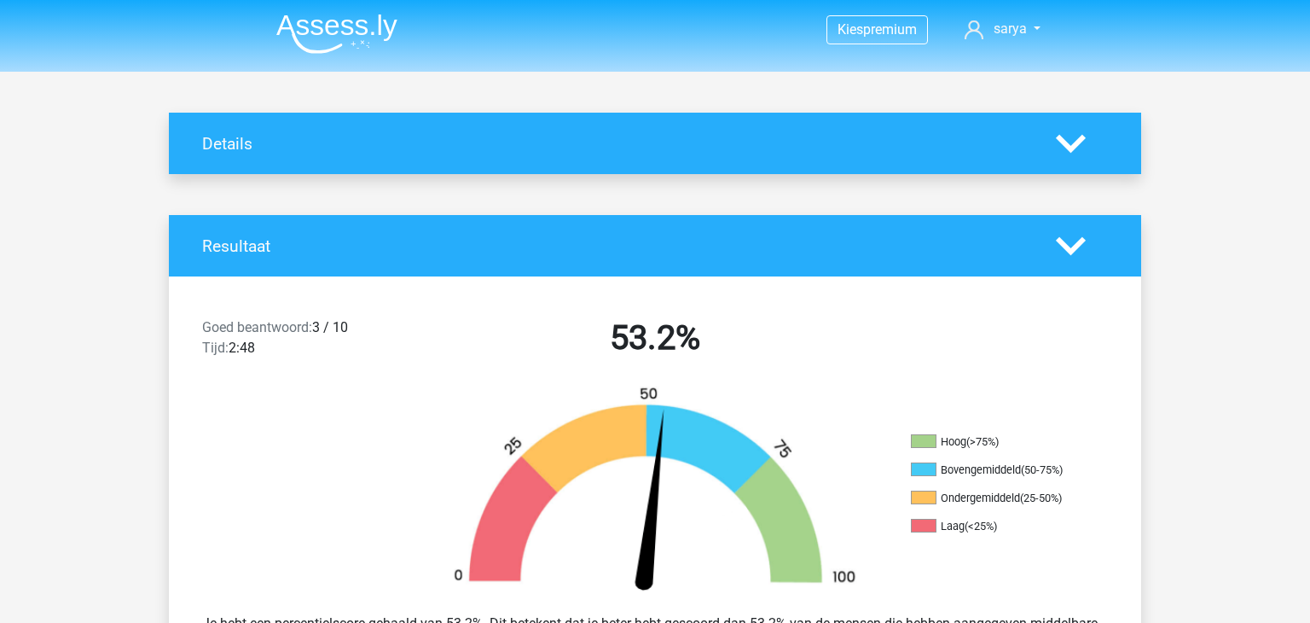
click at [327, 331] on div "Goed beantwoord: 3 / 10 Tijd: 2:48" at bounding box center [305, 341] width 233 height 48
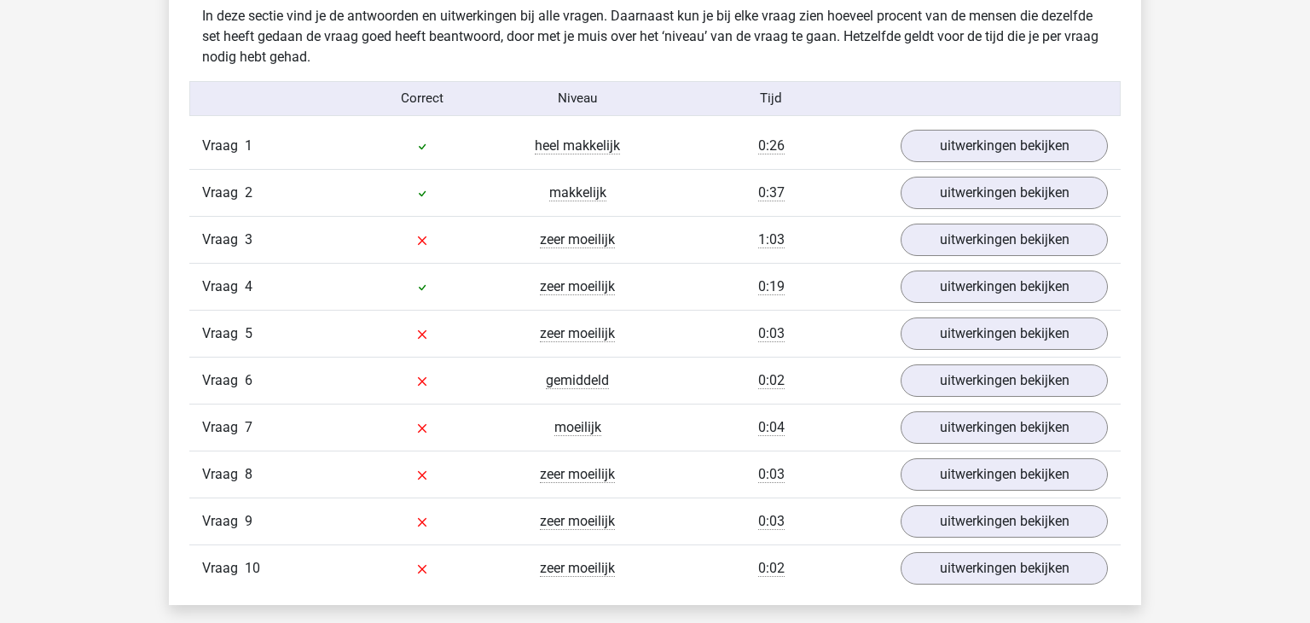
scroll to position [1194, 0]
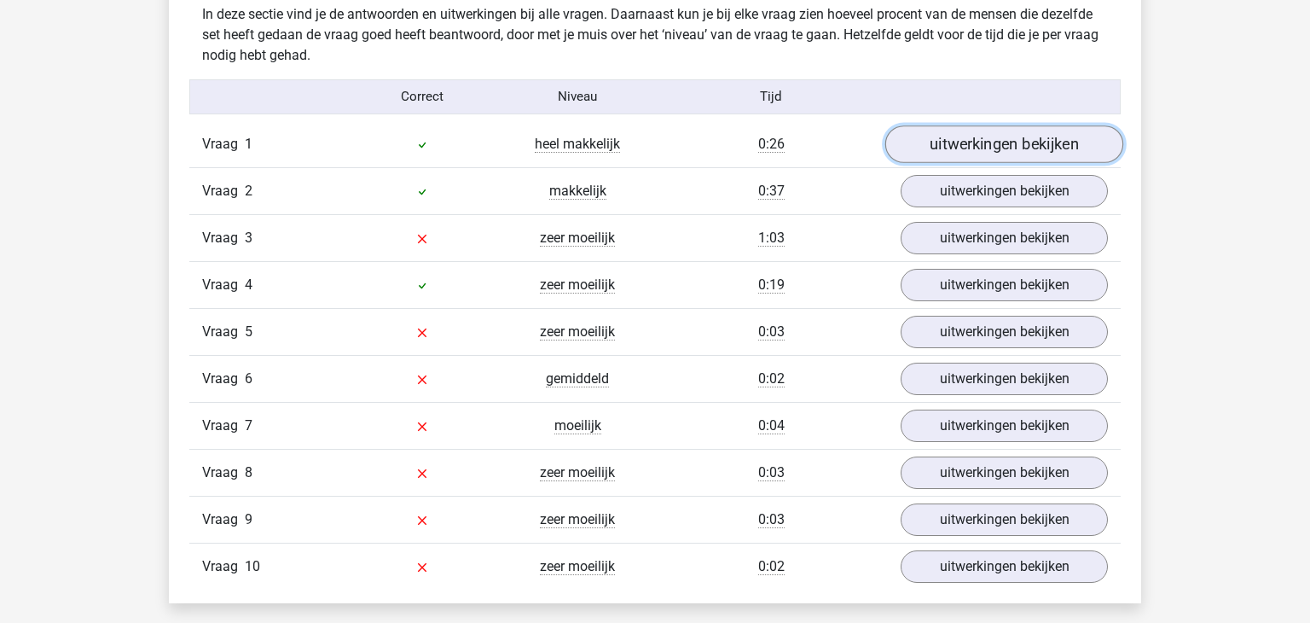
click at [1041, 144] on link "uitwerkingen bekijken" at bounding box center [1004, 144] width 238 height 38
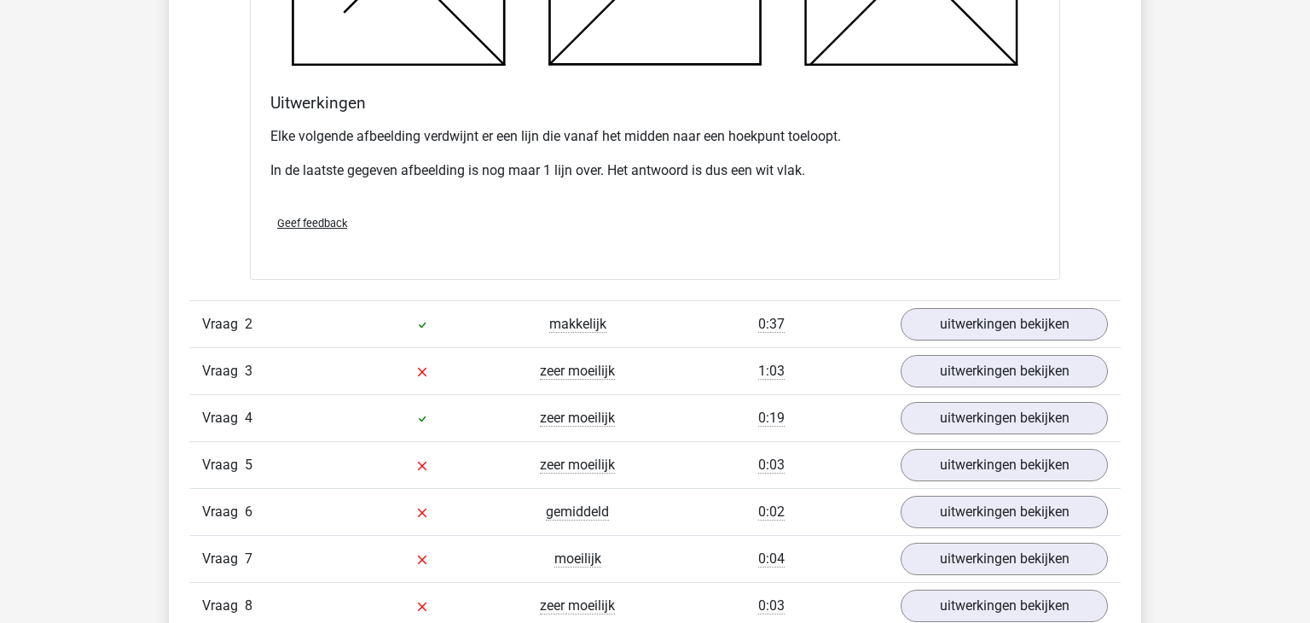
scroll to position [2047, 0]
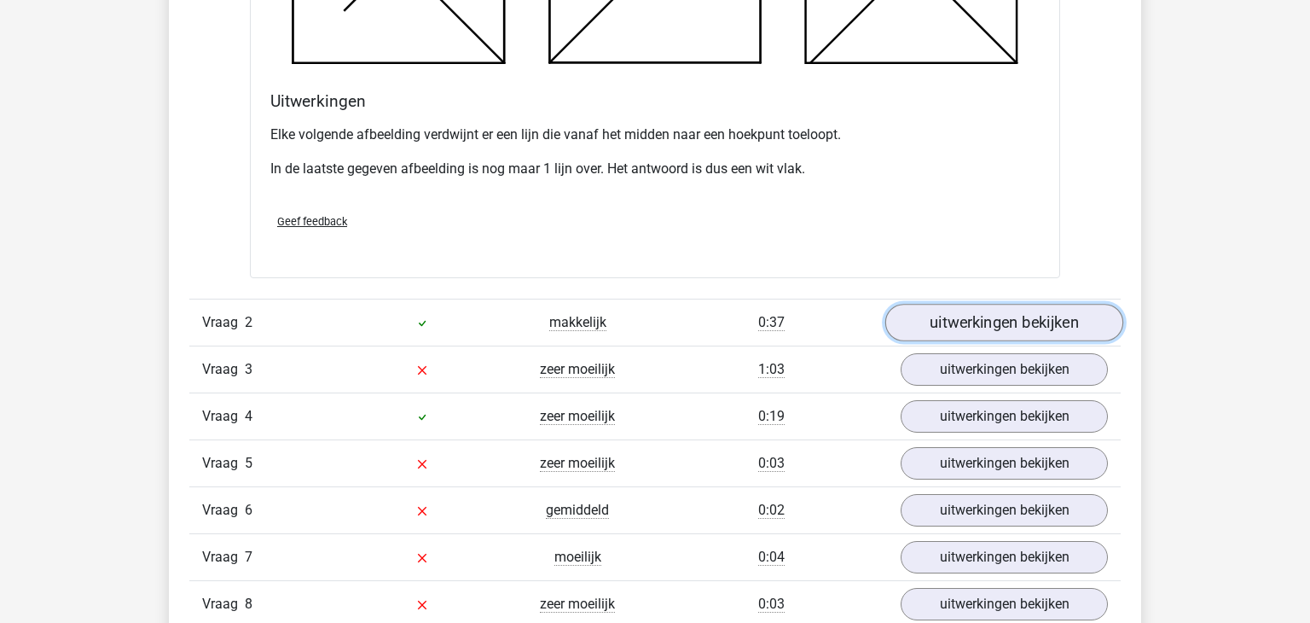
click at [972, 316] on link "uitwerkingen bekijken" at bounding box center [1004, 323] width 238 height 38
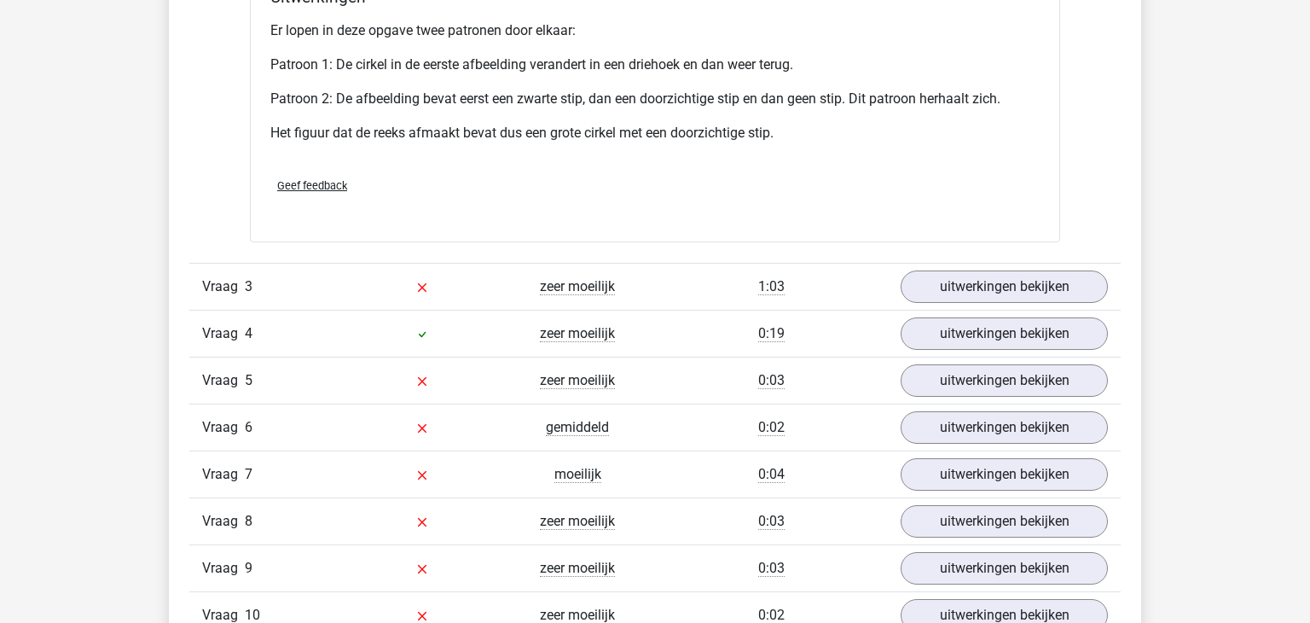
scroll to position [3207, 0]
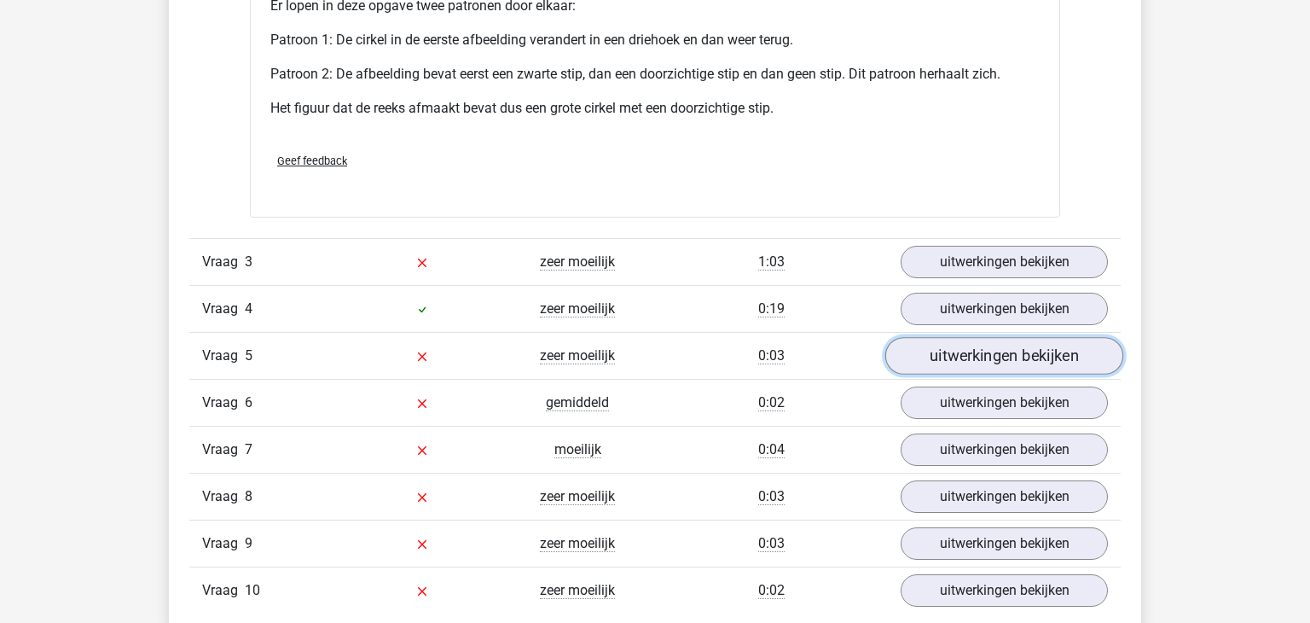
click at [951, 338] on link "uitwerkingen bekijken" at bounding box center [1004, 356] width 238 height 38
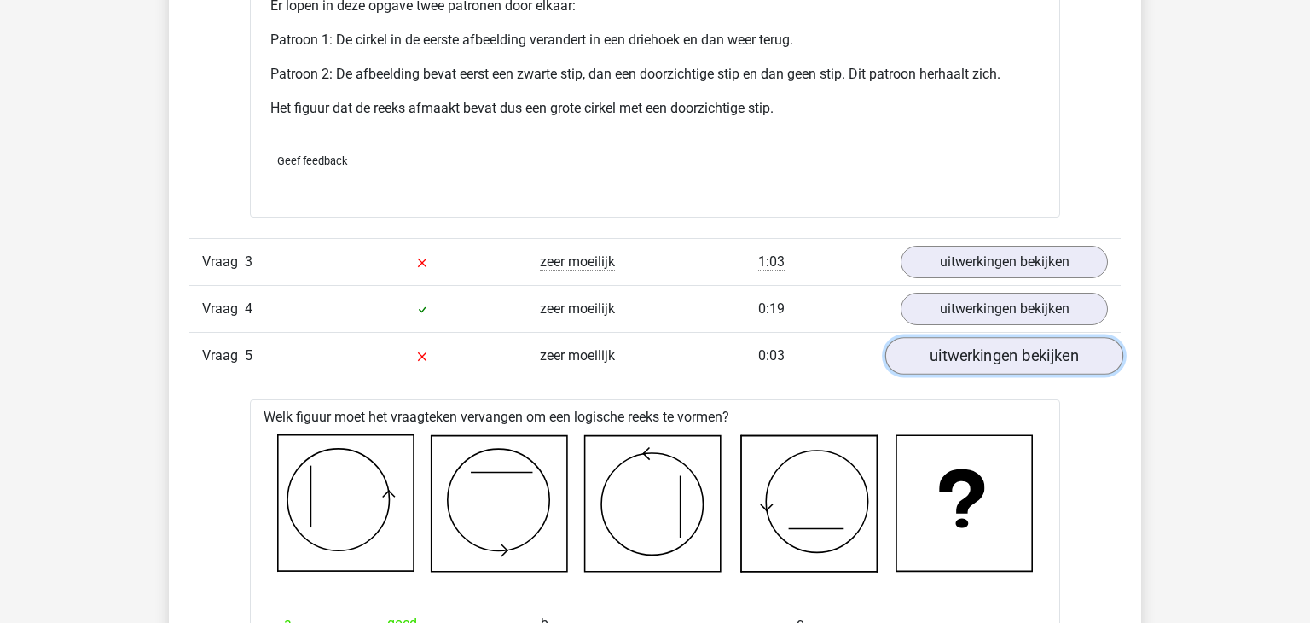
click at [951, 337] on link "uitwerkingen bekijken" at bounding box center [1004, 356] width 238 height 38
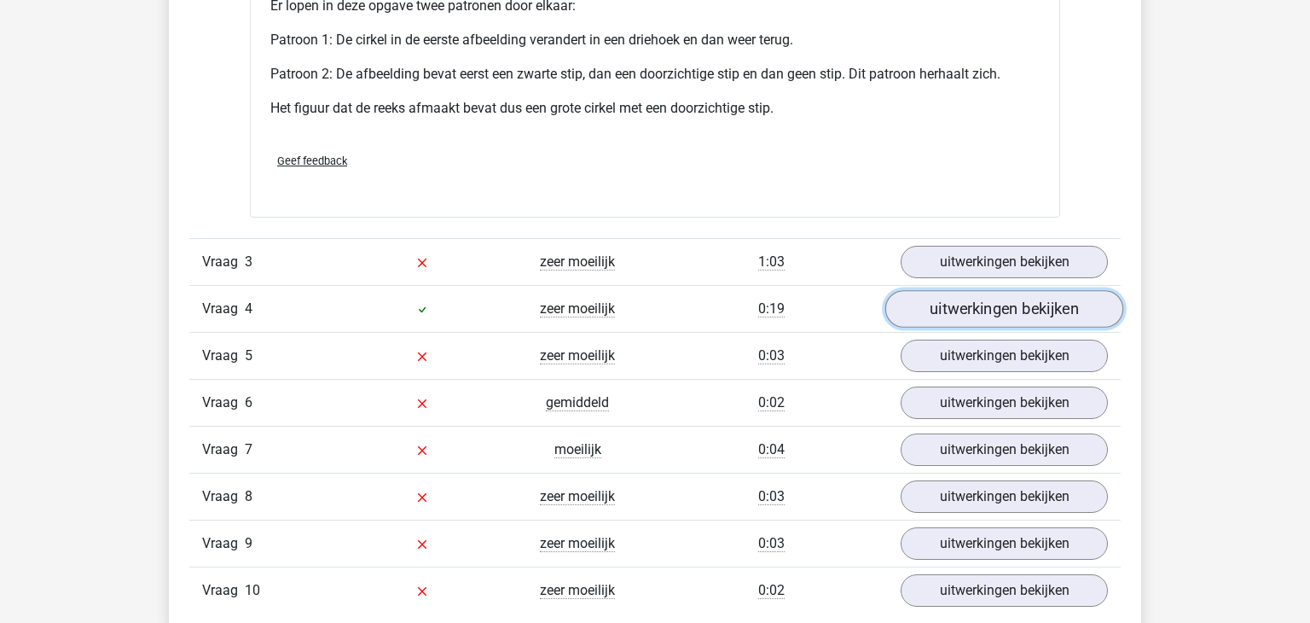
click at [913, 306] on link "uitwerkingen bekijken" at bounding box center [1004, 309] width 238 height 38
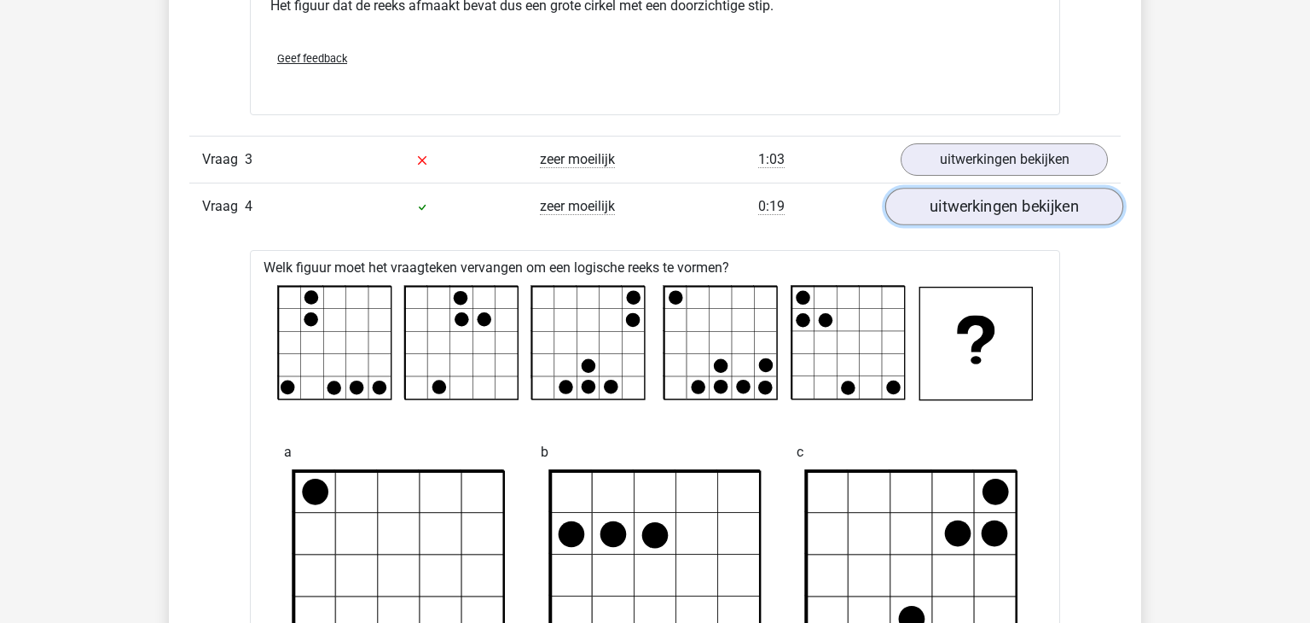
scroll to position [3378, 0]
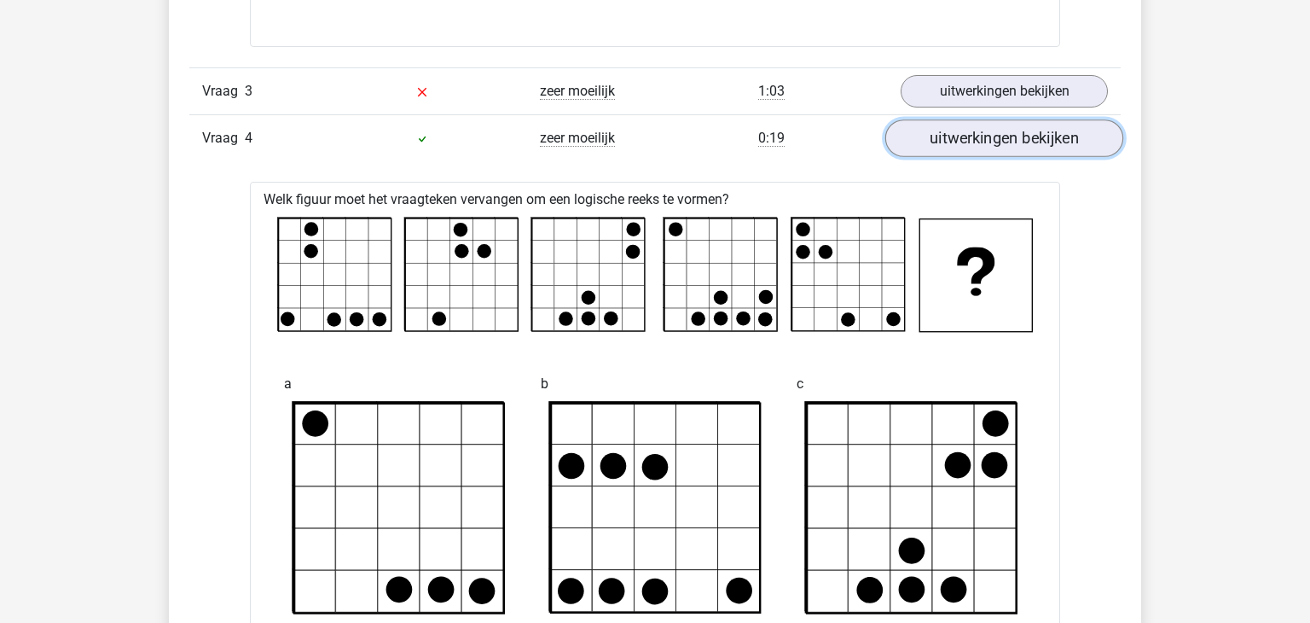
click at [1082, 122] on link "uitwerkingen bekijken" at bounding box center [1004, 138] width 238 height 38
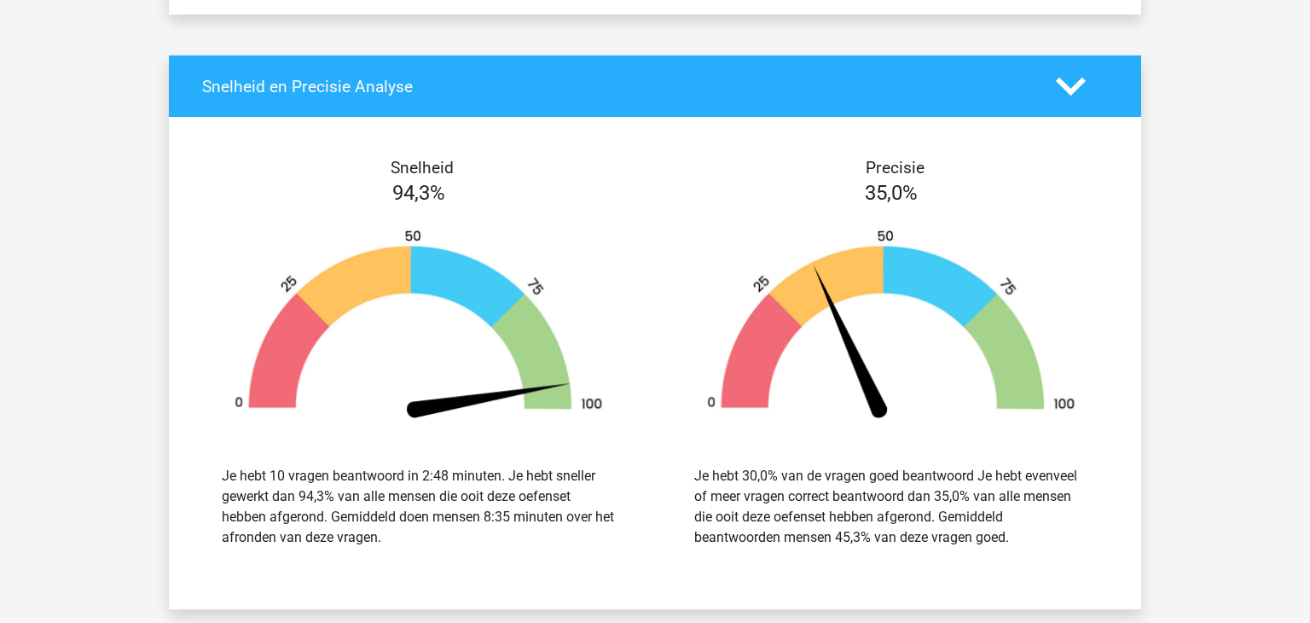
scroll to position [3822, 0]
